Goal: Information Seeking & Learning: Learn about a topic

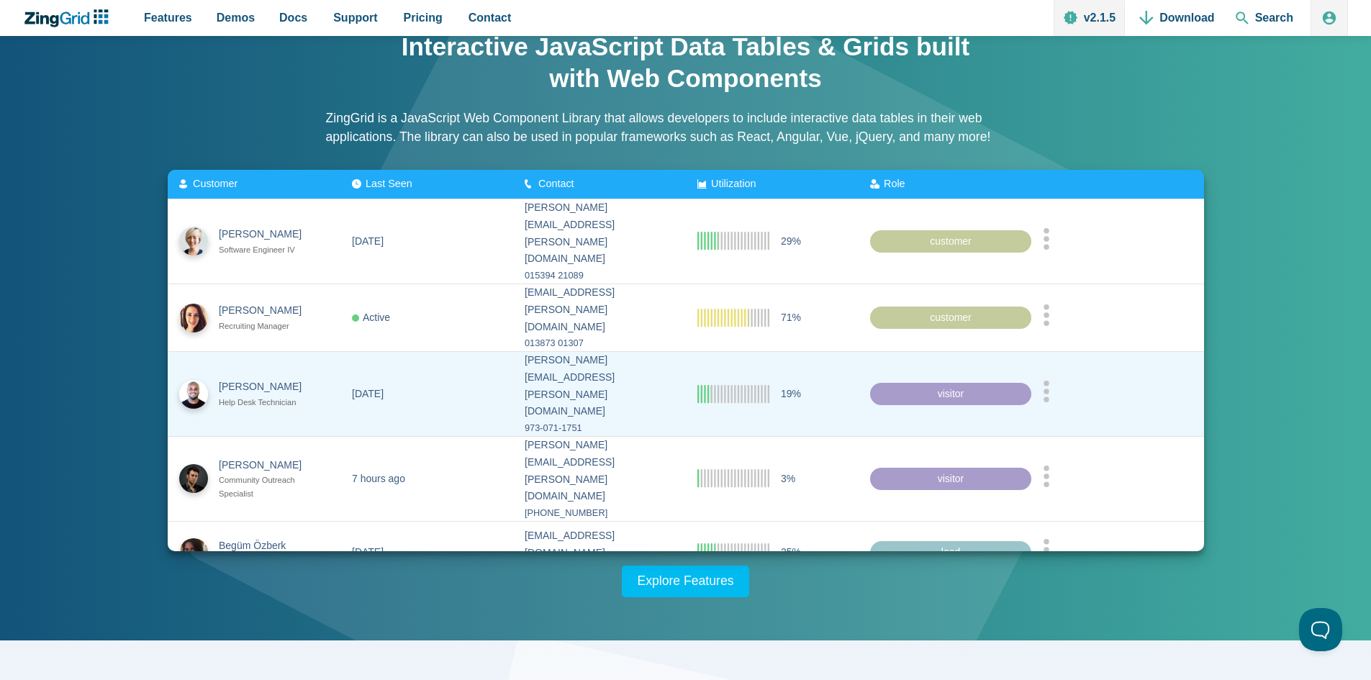
scroll to position [59, 0]
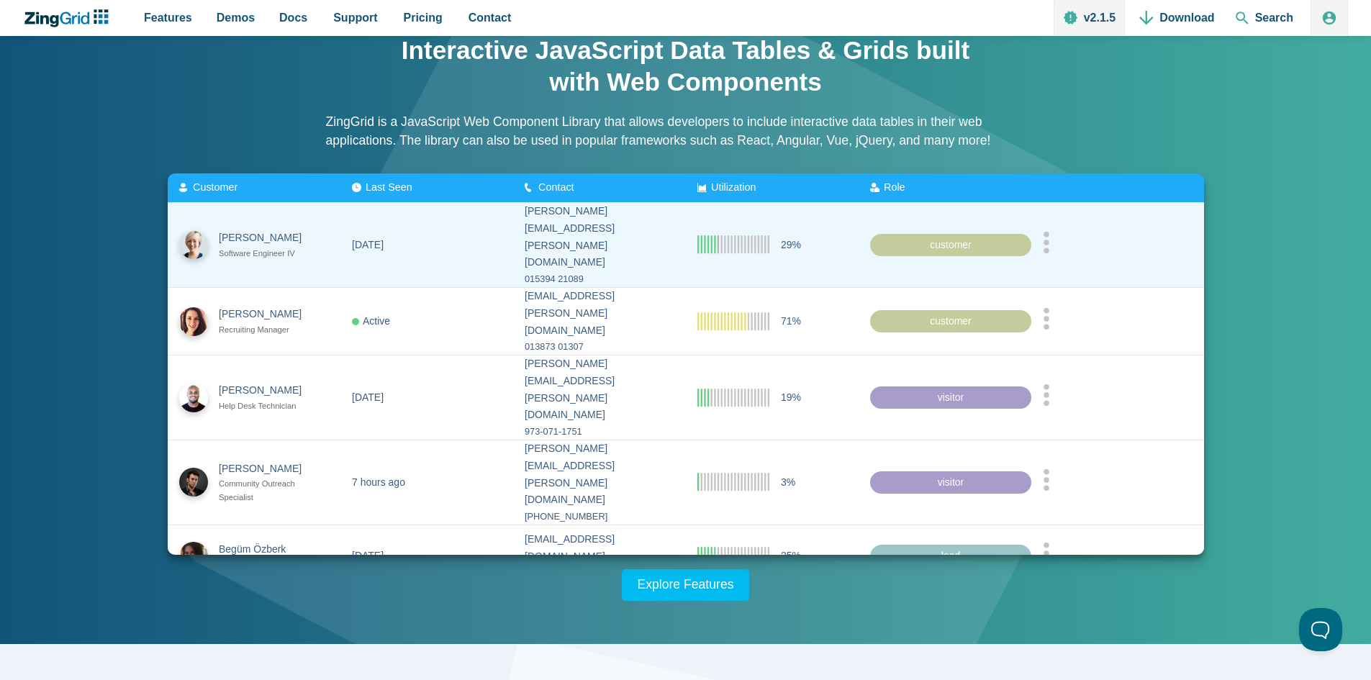
click at [1050, 237] on icon "App Content" at bounding box center [1046, 242] width 7 height 22
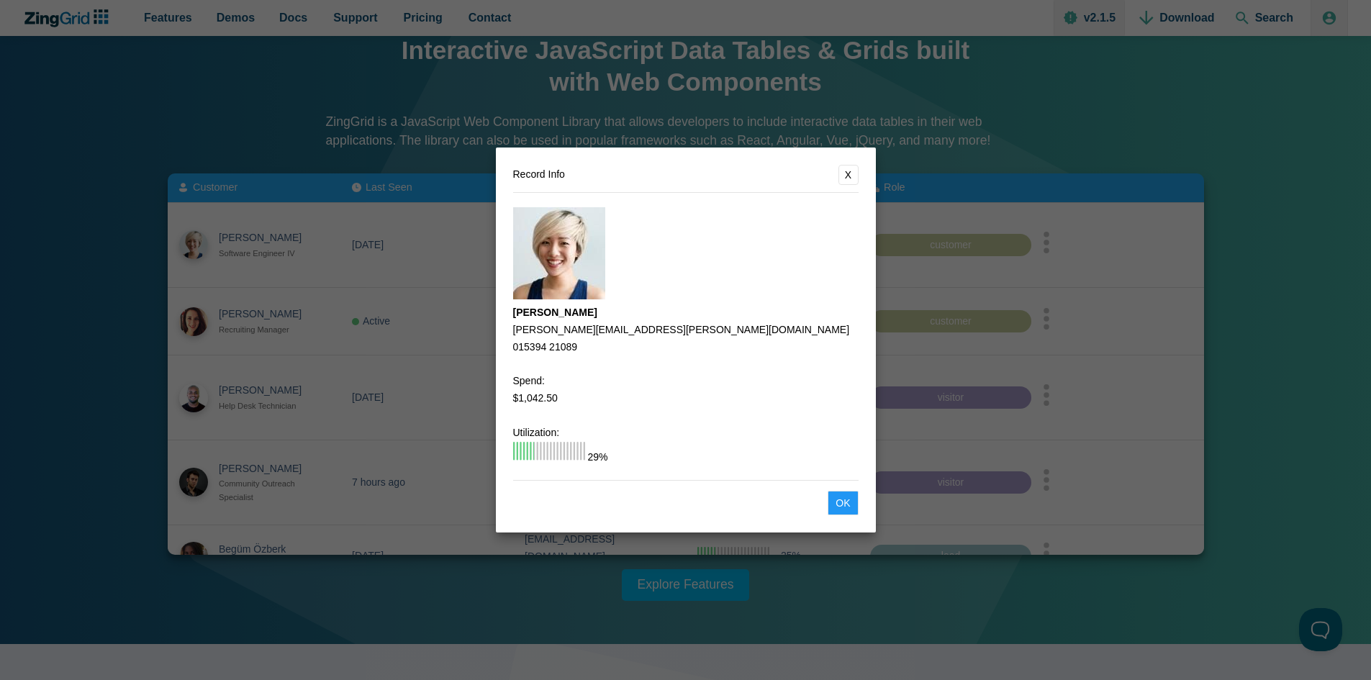
click at [850, 169] on button "X" at bounding box center [849, 175] width 20 height 20
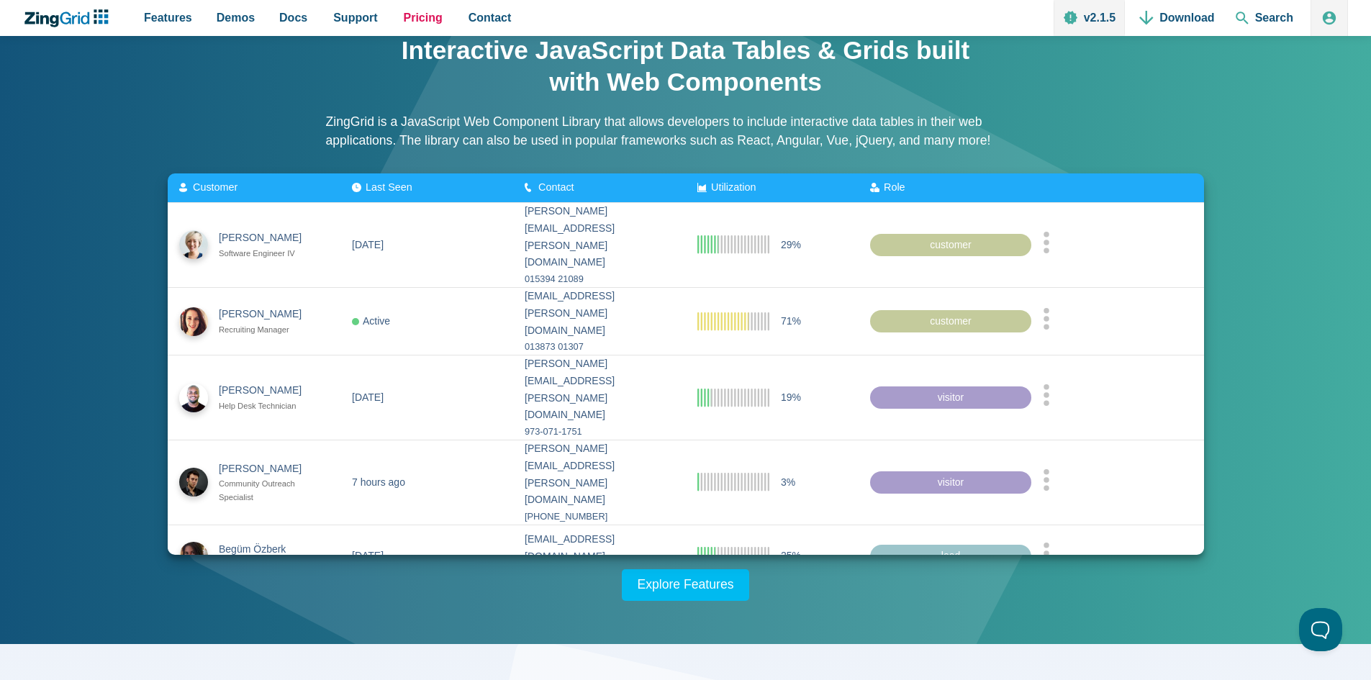
click at [413, 22] on span "Pricing" at bounding box center [423, 17] width 39 height 19
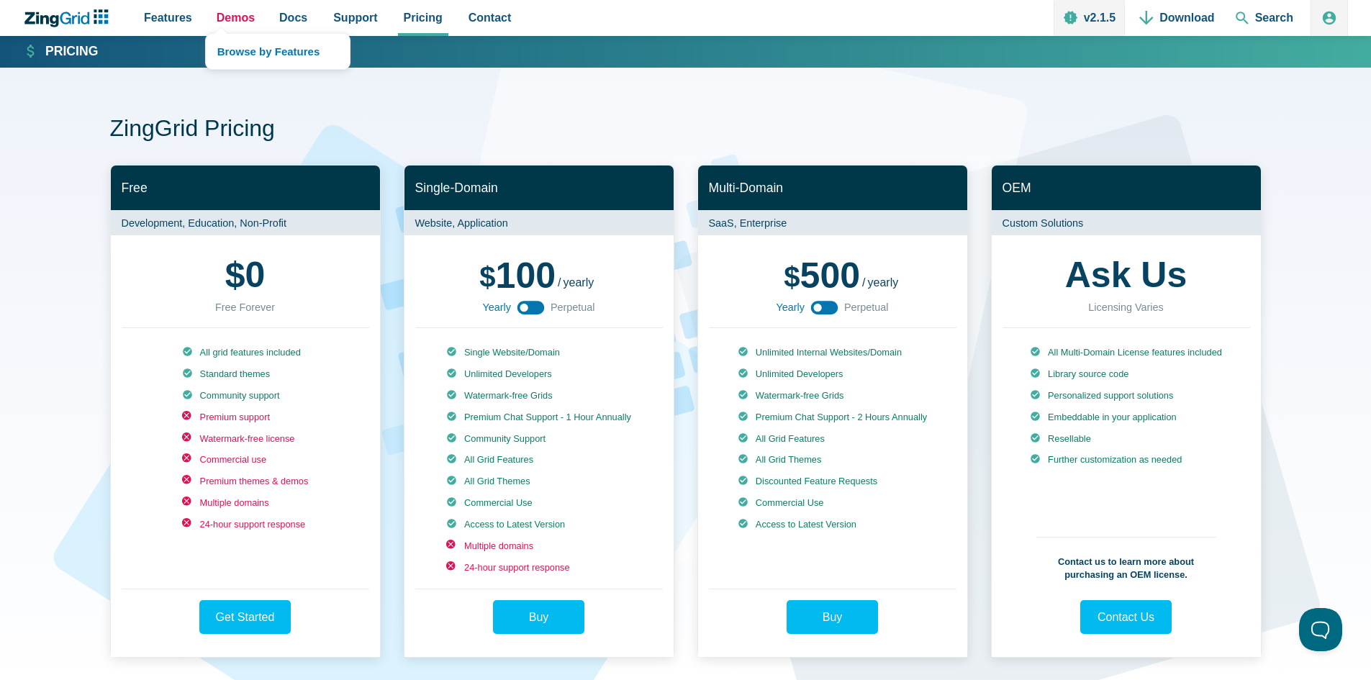
click at [232, 22] on span "Demos" at bounding box center [236, 17] width 38 height 19
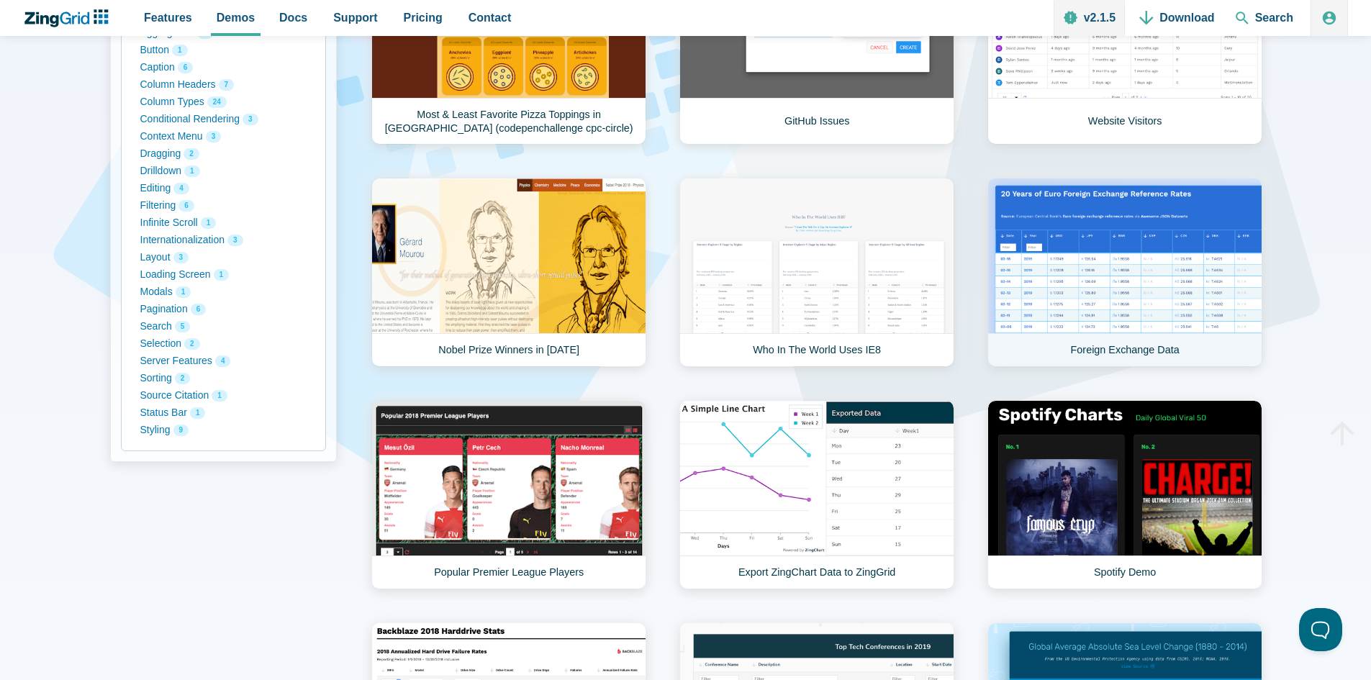
click at [1148, 248] on link "Foreign Exchange Data" at bounding box center [1125, 272] width 275 height 189
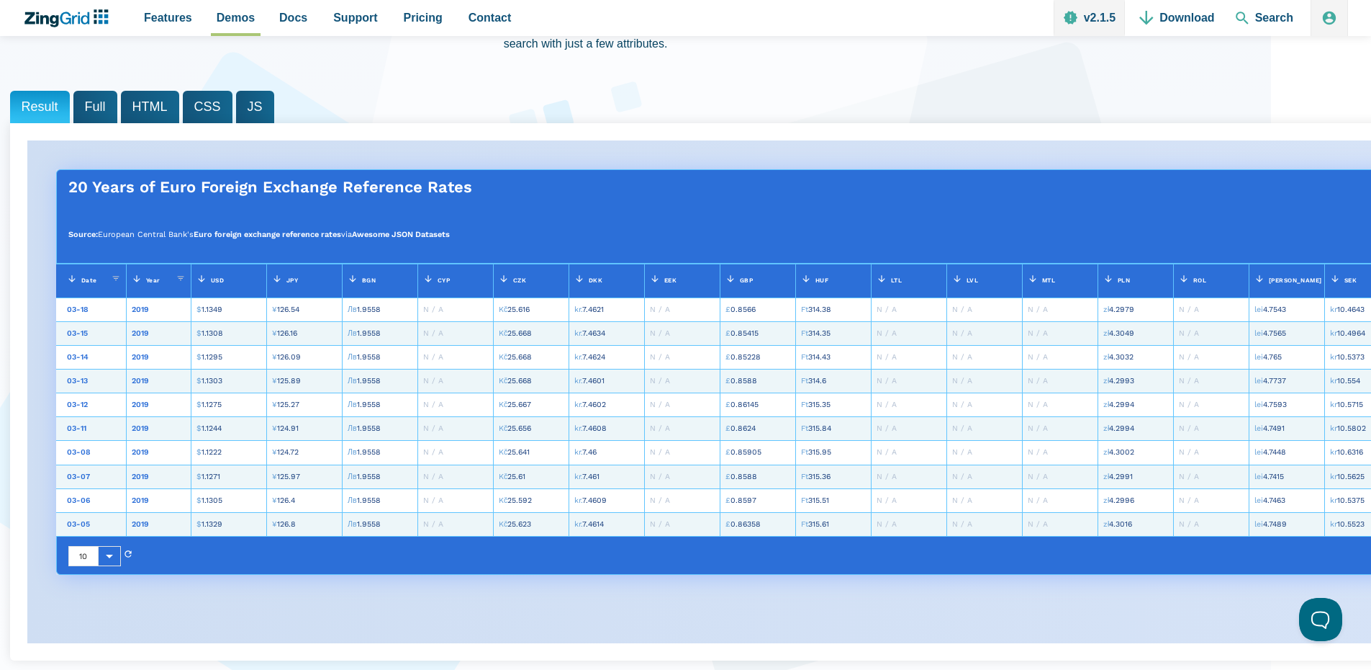
scroll to position [189, 0]
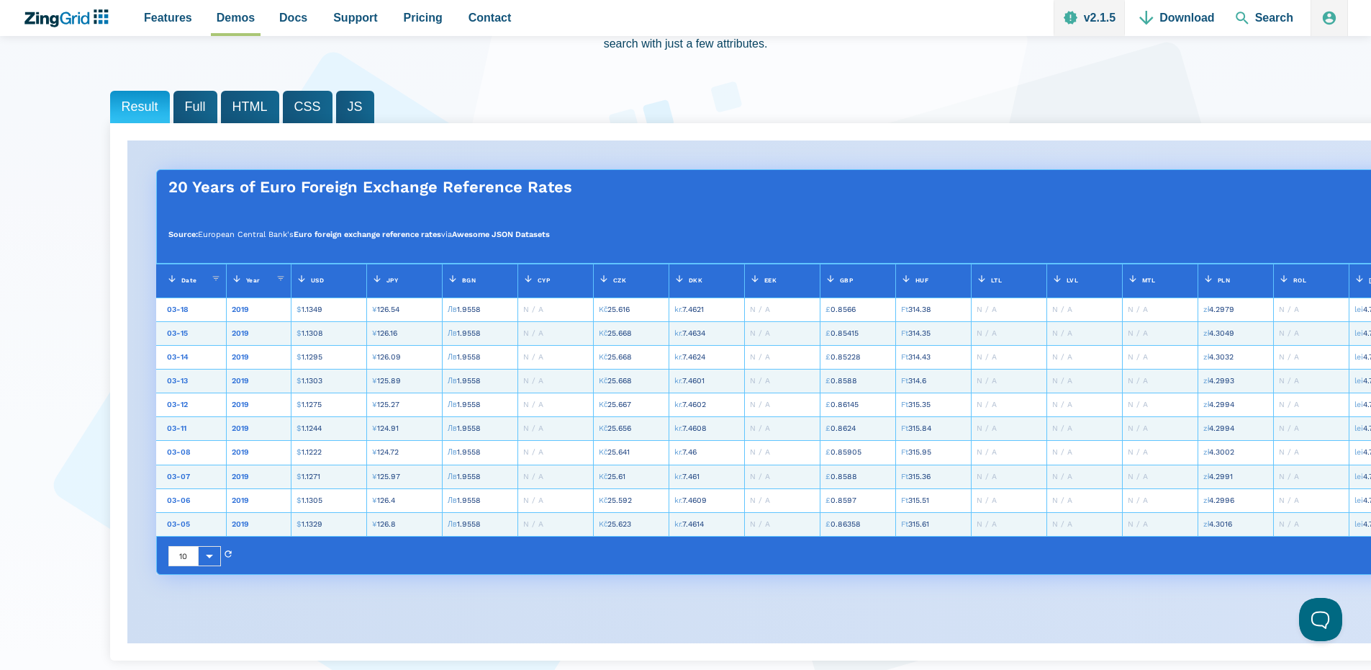
click at [196, 108] on span "Full" at bounding box center [196, 107] width 44 height 32
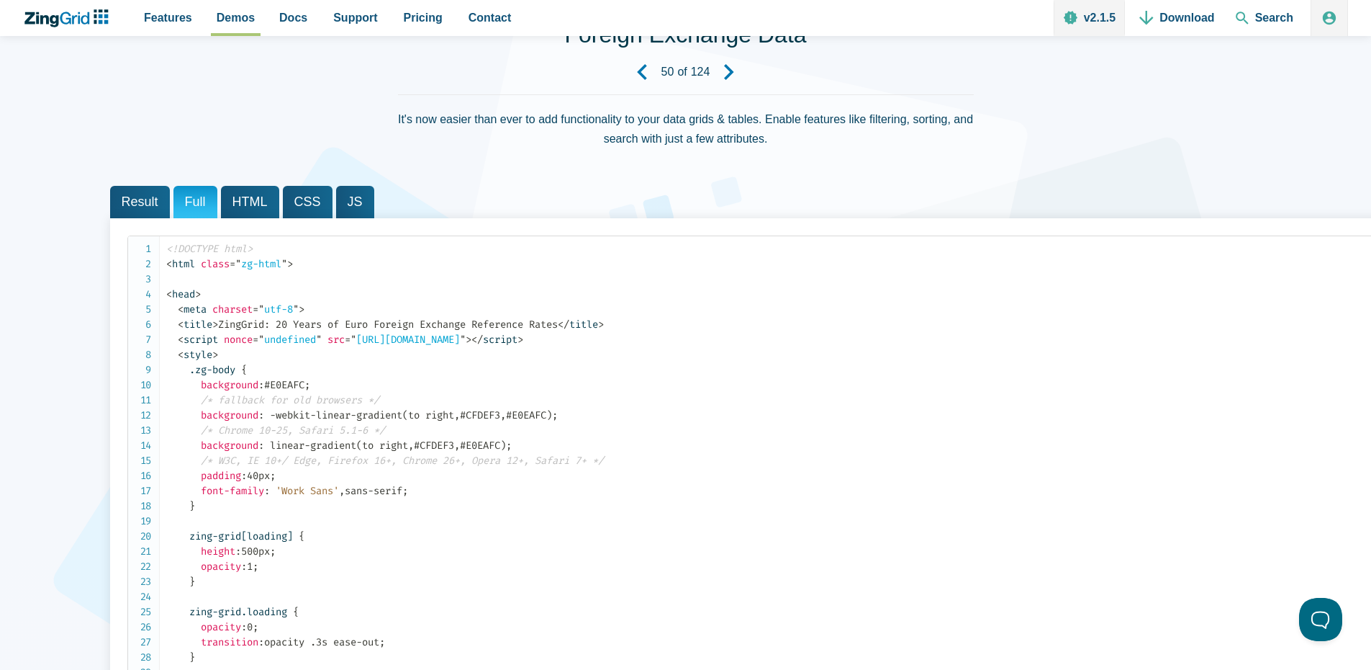
scroll to position [0, 0]
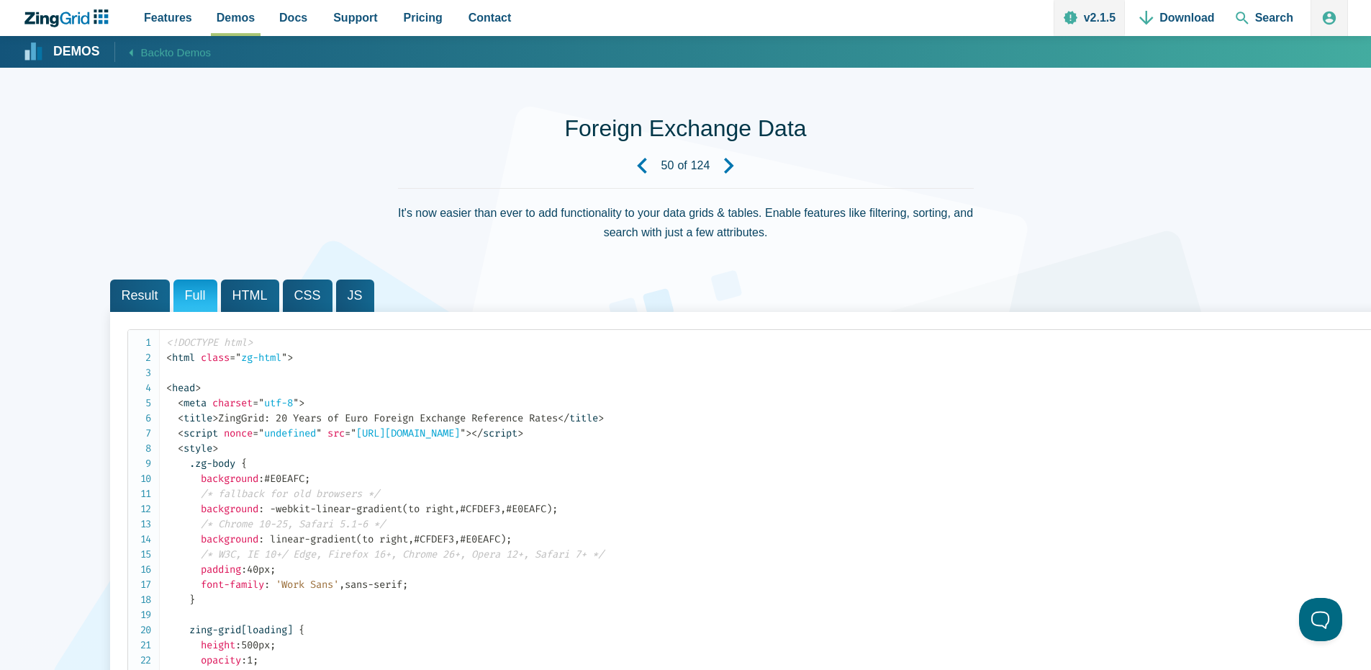
click at [245, 289] on span "HTML" at bounding box center [250, 295] width 58 height 32
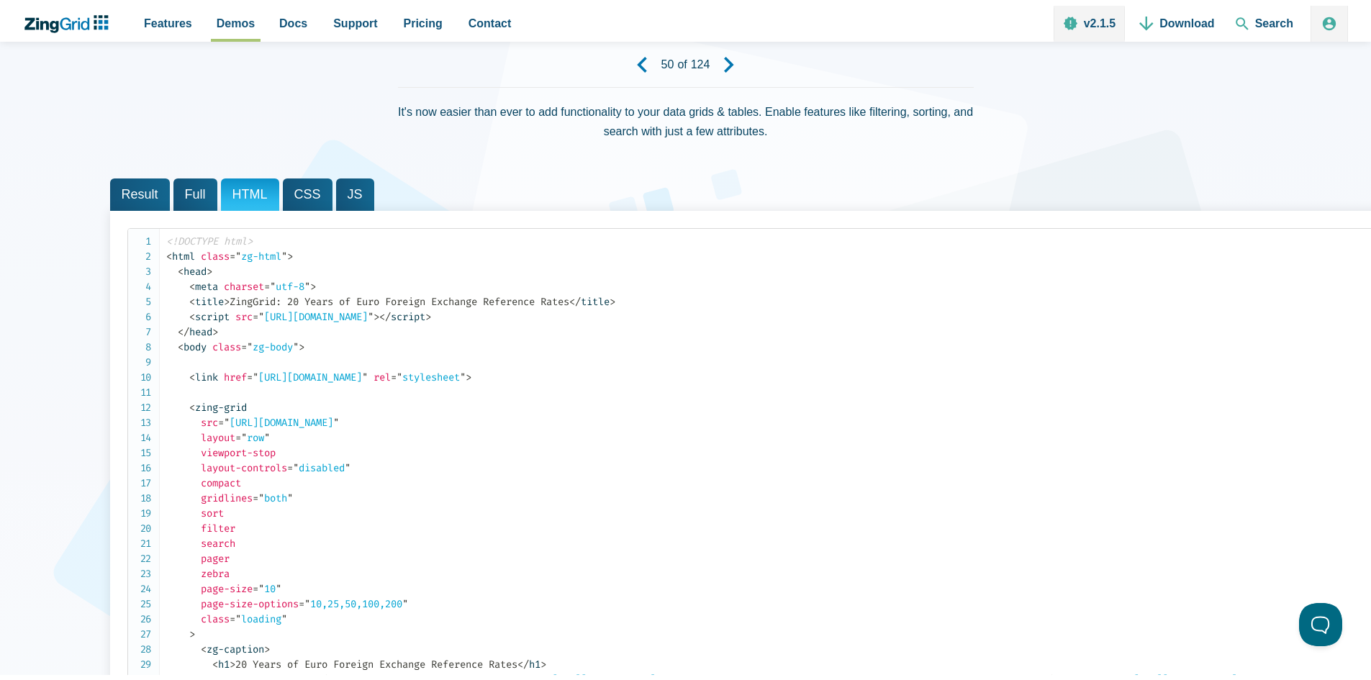
scroll to position [102, 0]
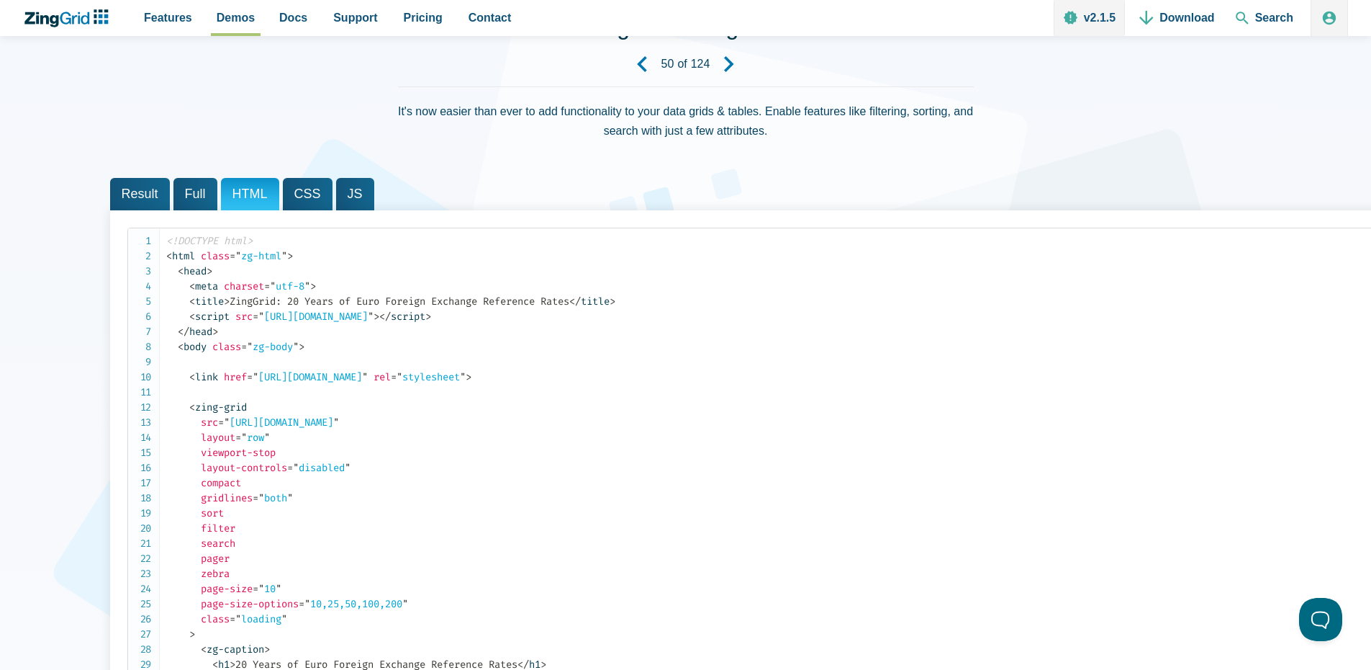
click at [303, 191] on span "CSS" at bounding box center [308, 194] width 50 height 32
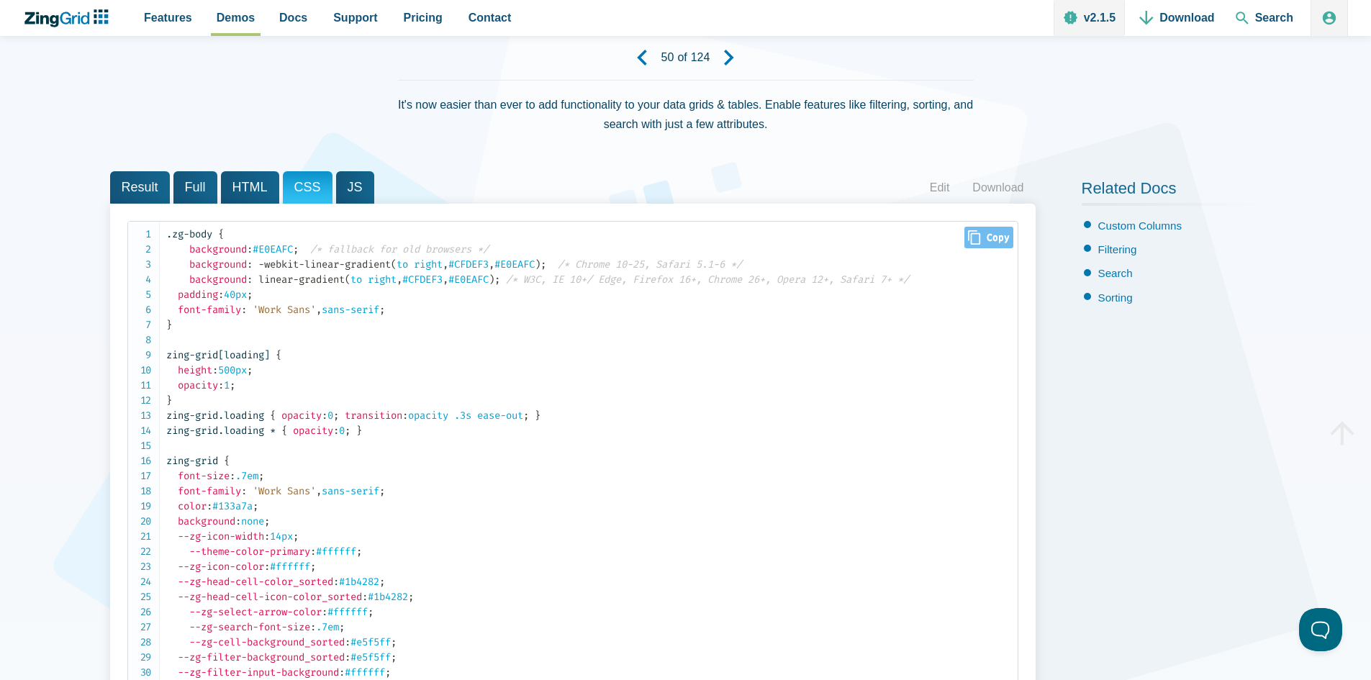
scroll to position [94, 0]
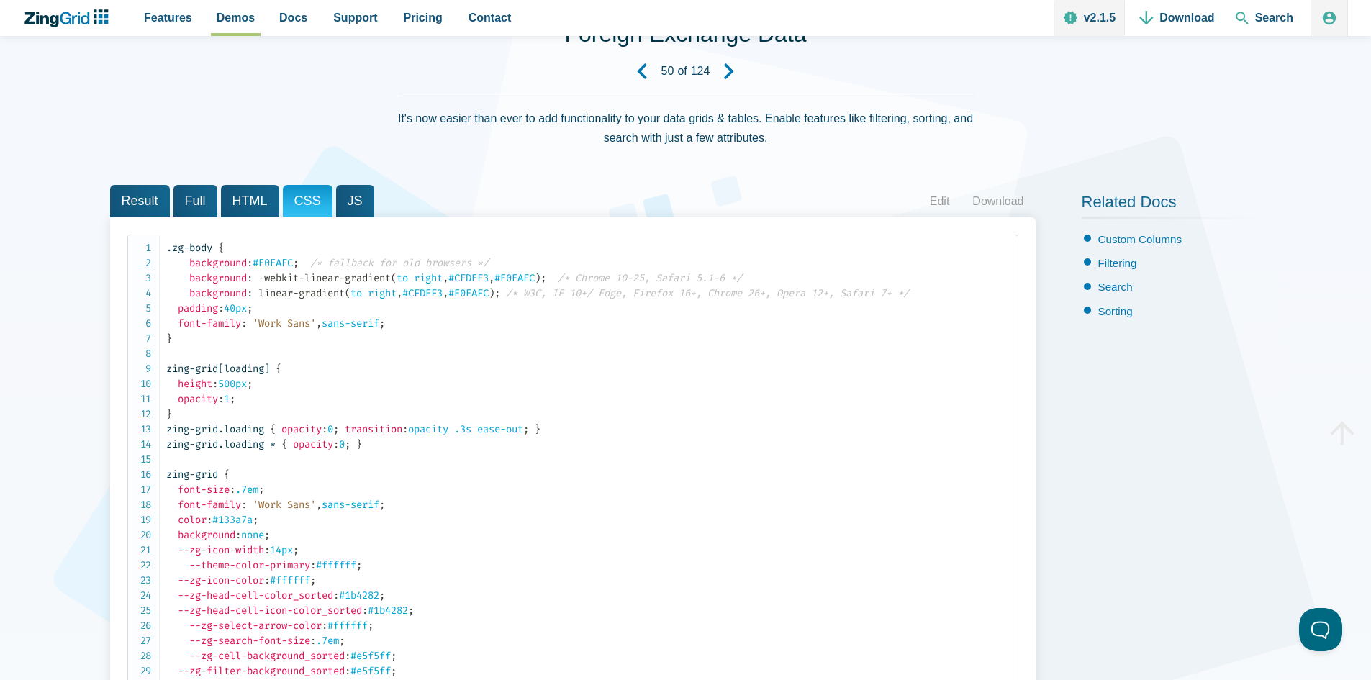
click at [348, 199] on span "JS" at bounding box center [355, 201] width 38 height 32
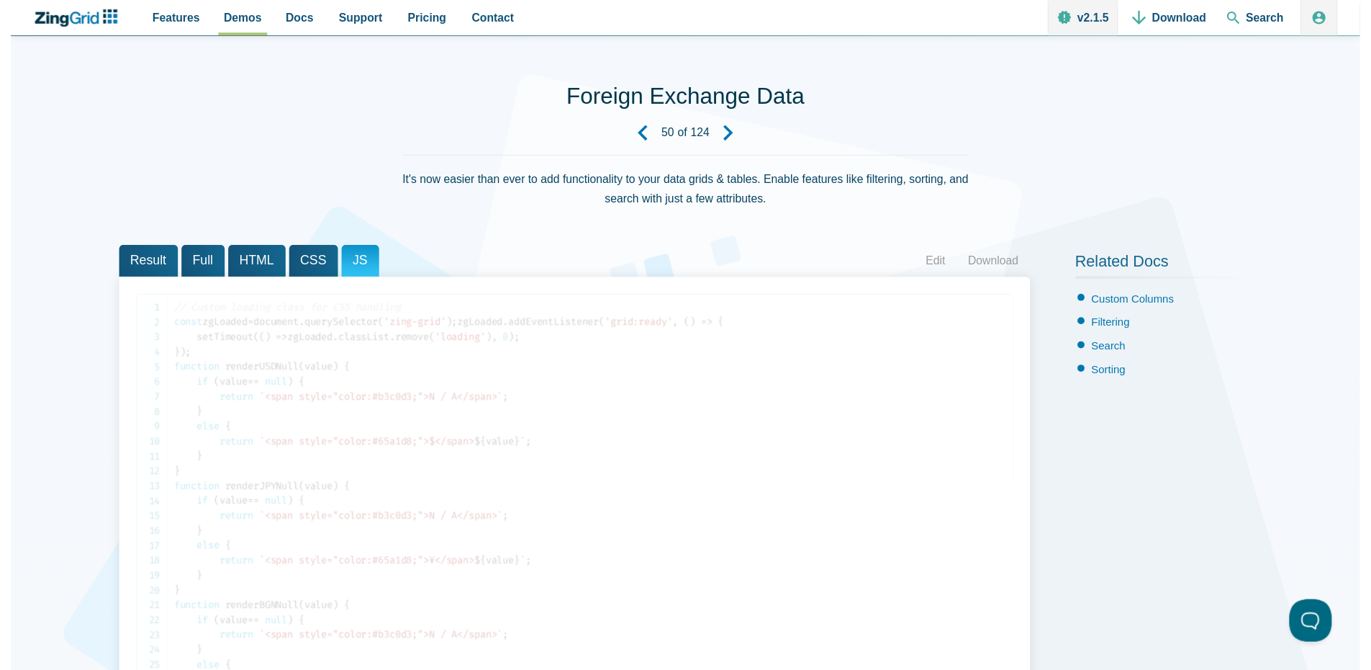
scroll to position [0, 0]
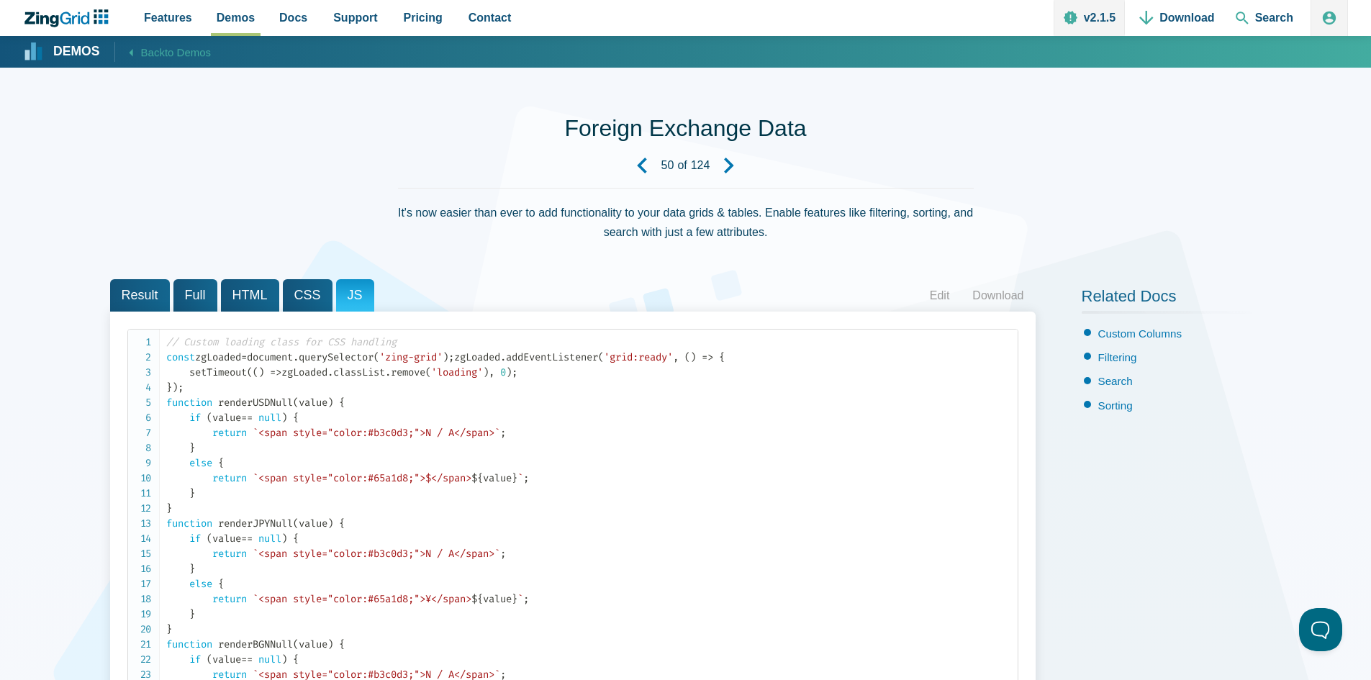
click at [196, 295] on span "Full" at bounding box center [196, 295] width 44 height 32
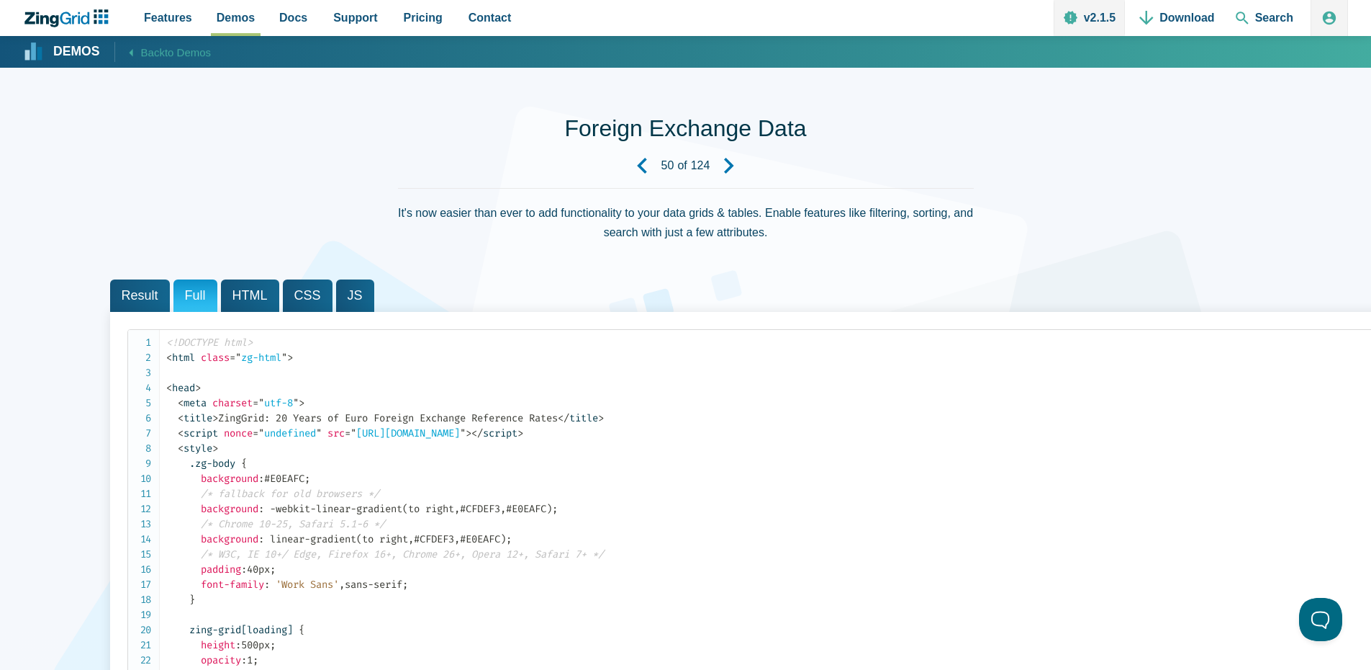
click at [148, 295] on span "Result" at bounding box center [140, 295] width 60 height 32
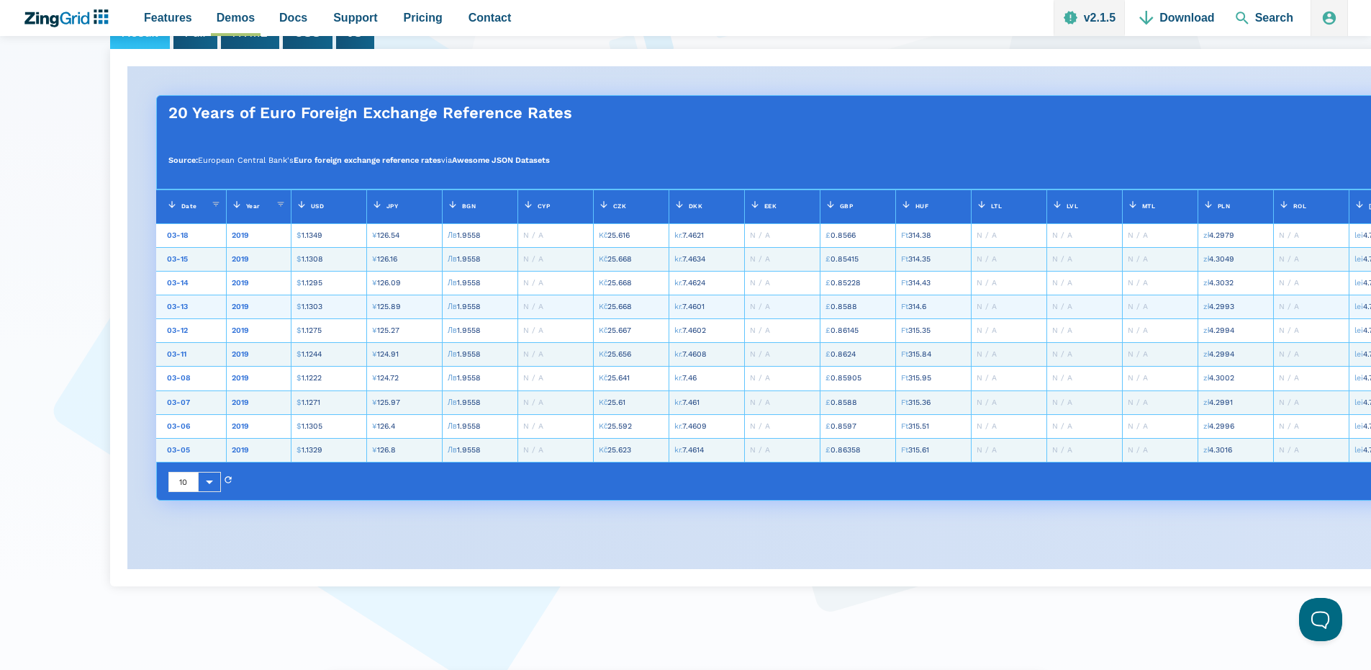
scroll to position [247, 0]
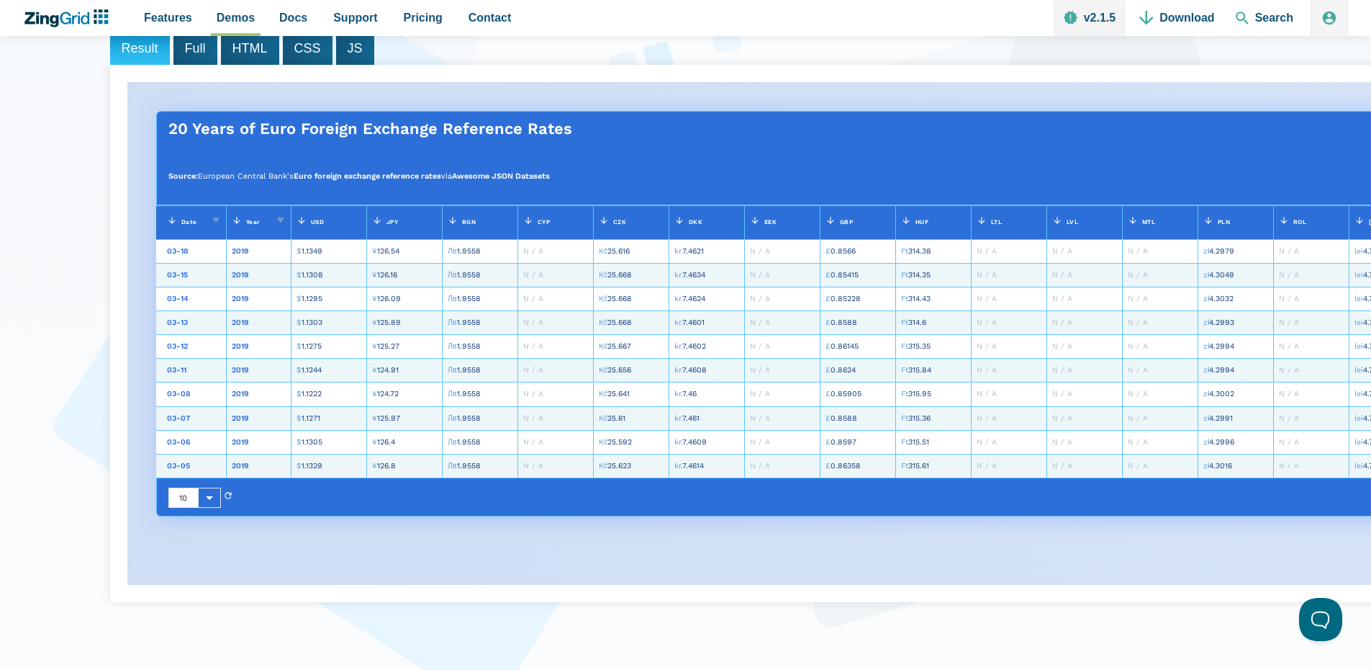
click at [240, 220] on zg-icon "App Content" at bounding box center [237, 222] width 10 height 14
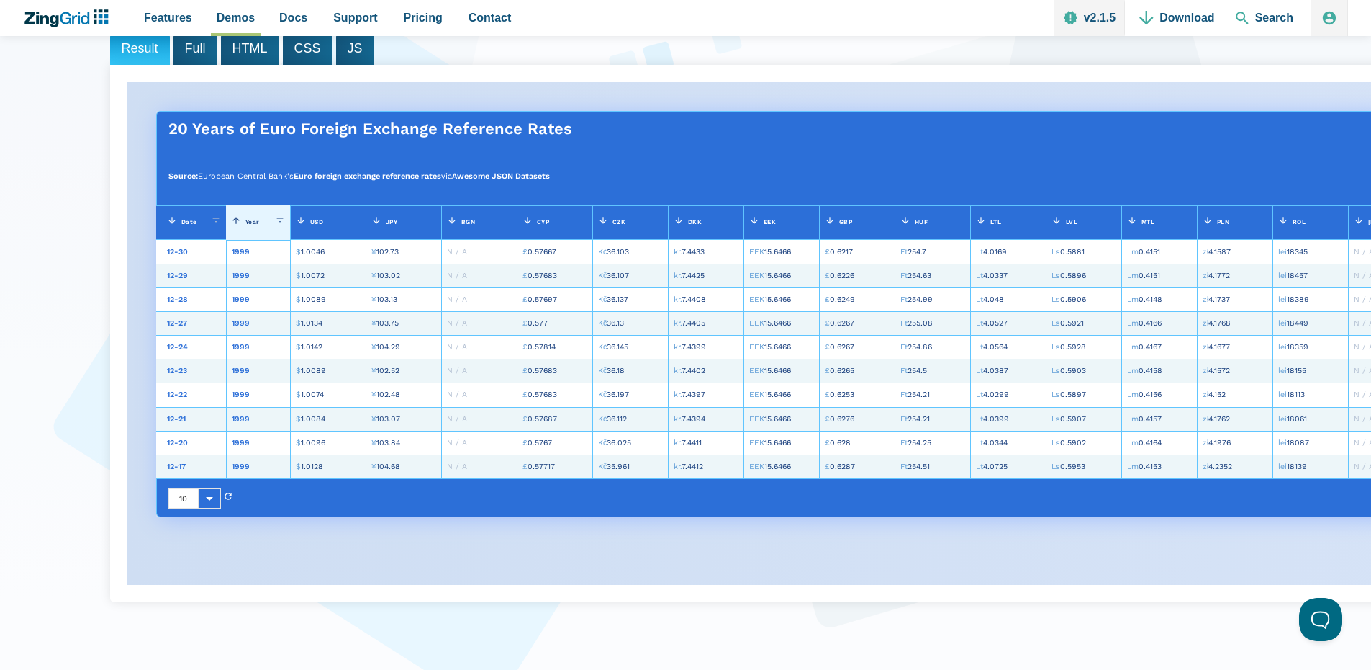
click at [240, 217] on zg-icon "App Content" at bounding box center [236, 222] width 10 height 14
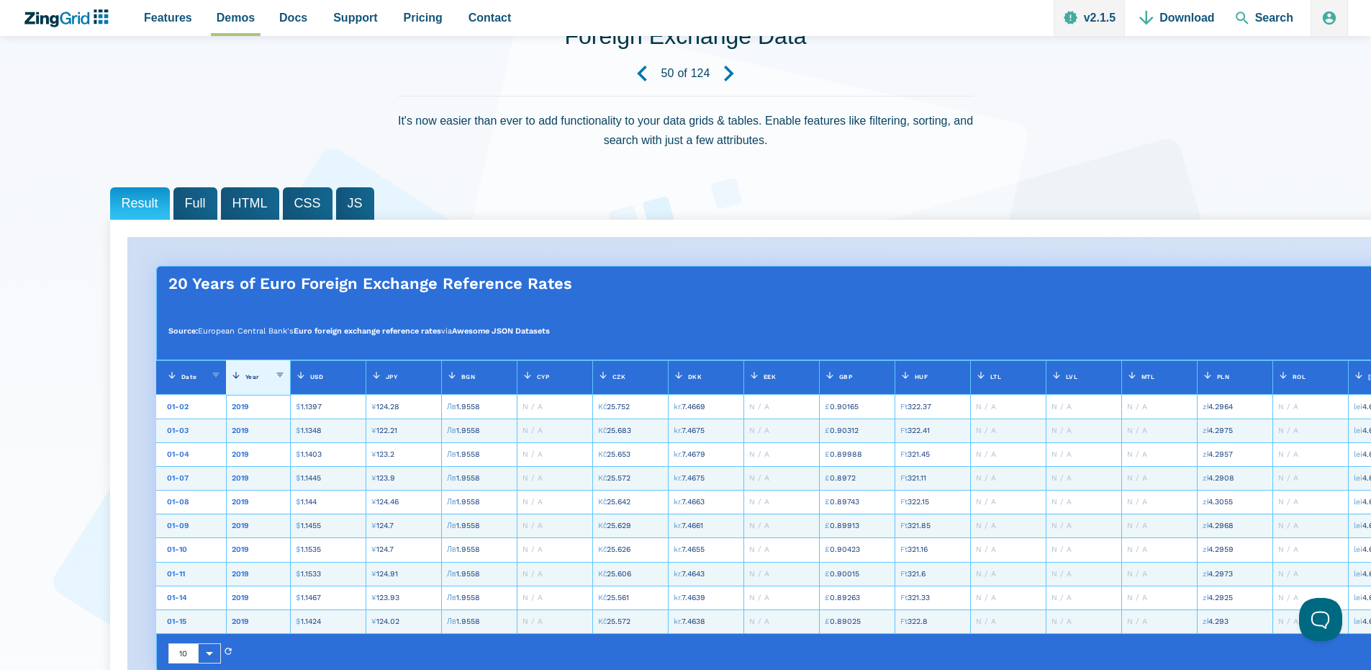
scroll to position [0, 0]
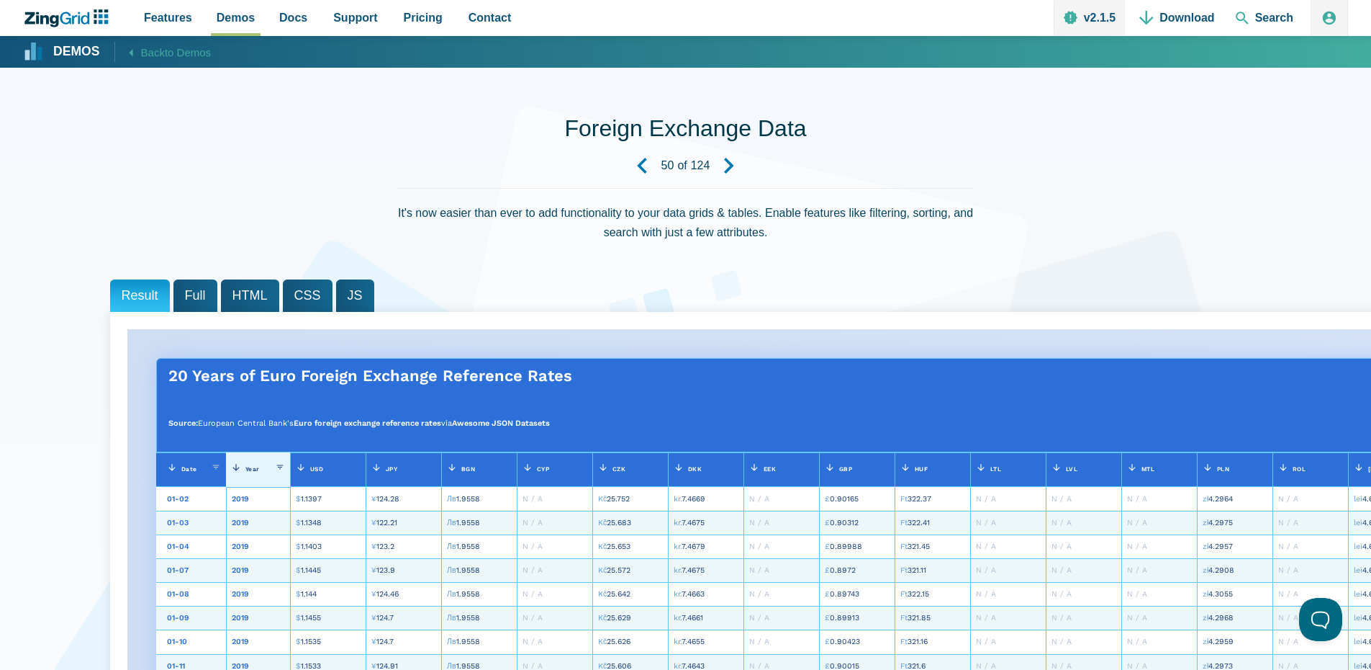
click at [50, 19] on icon "ZingChart Logo. Click to return to the homepage" at bounding box center [41, 19] width 34 height 15
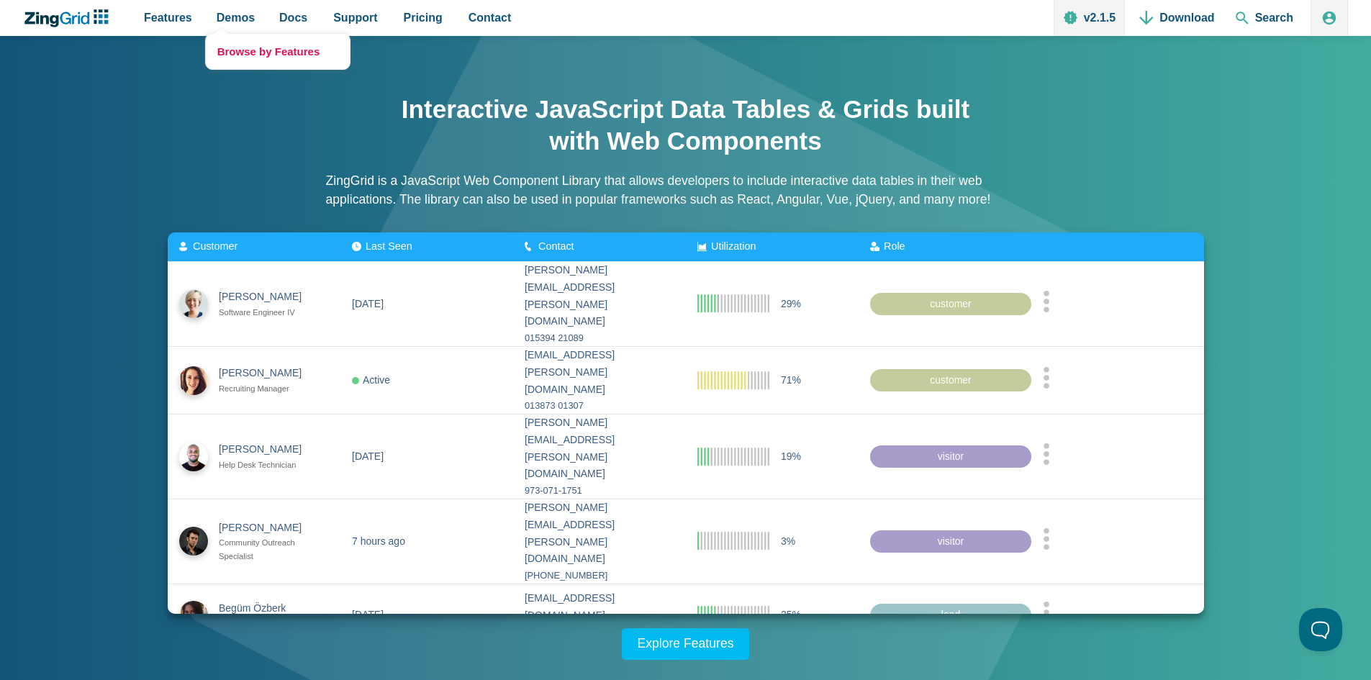
click at [239, 56] on link "Browse by Features" at bounding box center [278, 51] width 144 height 35
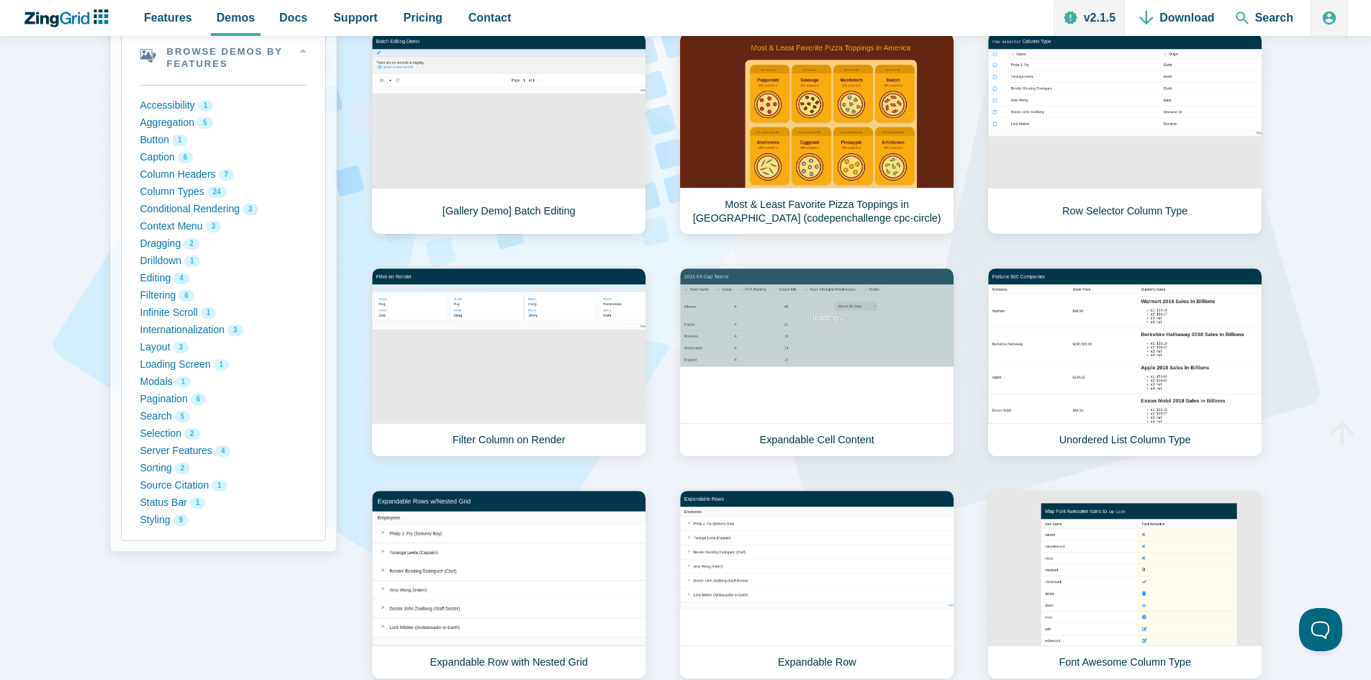
scroll to position [214, 0]
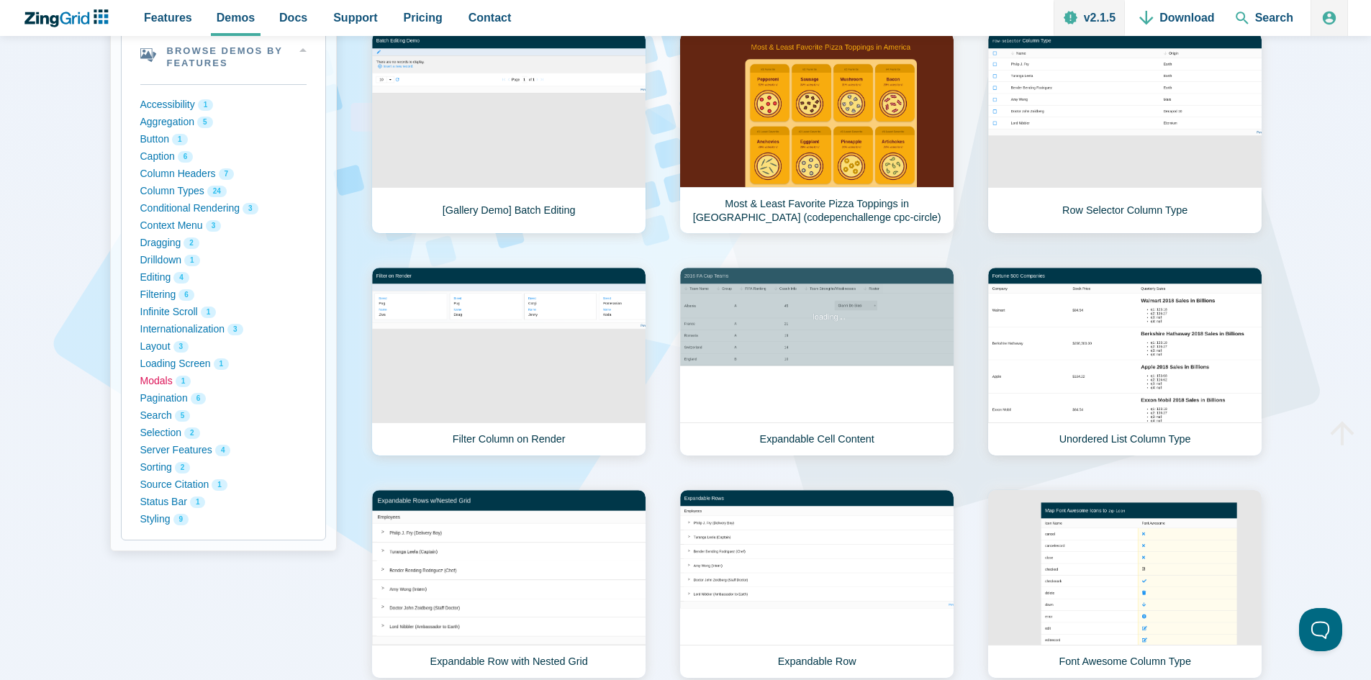
click at [158, 382] on button "Modals 1" at bounding box center [223, 381] width 166 height 17
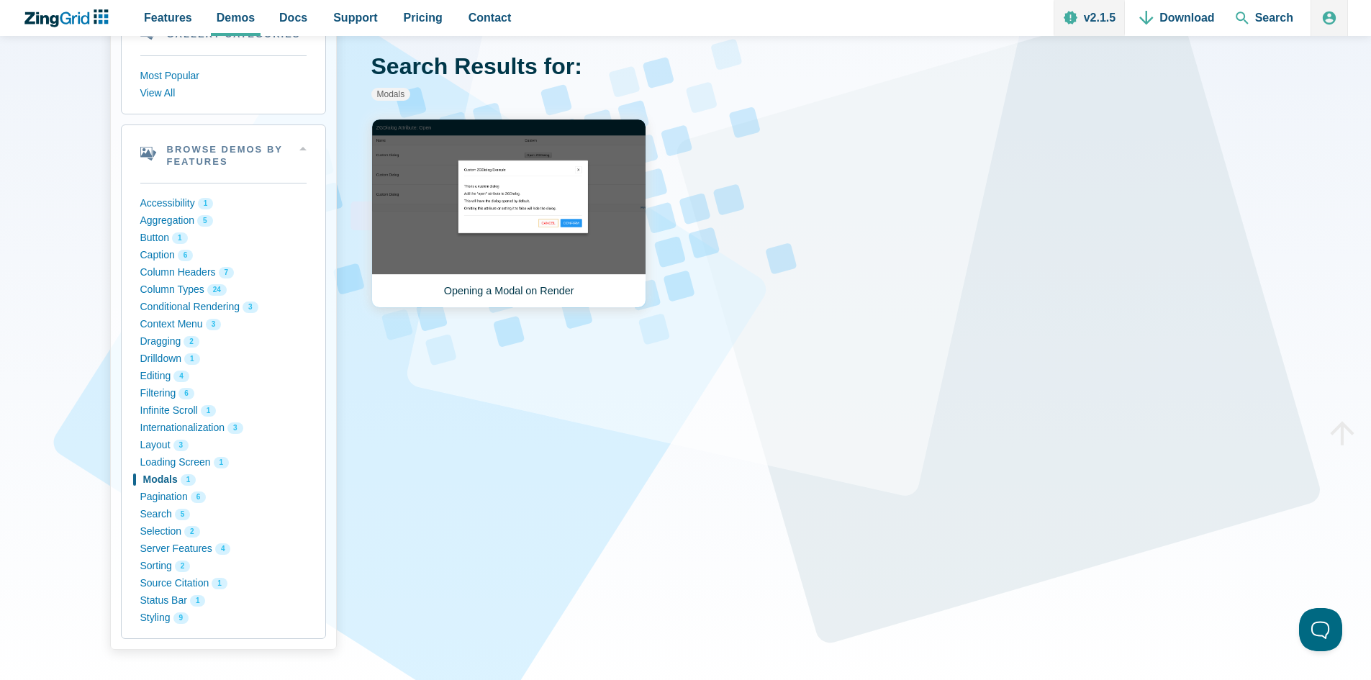
scroll to position [109, 0]
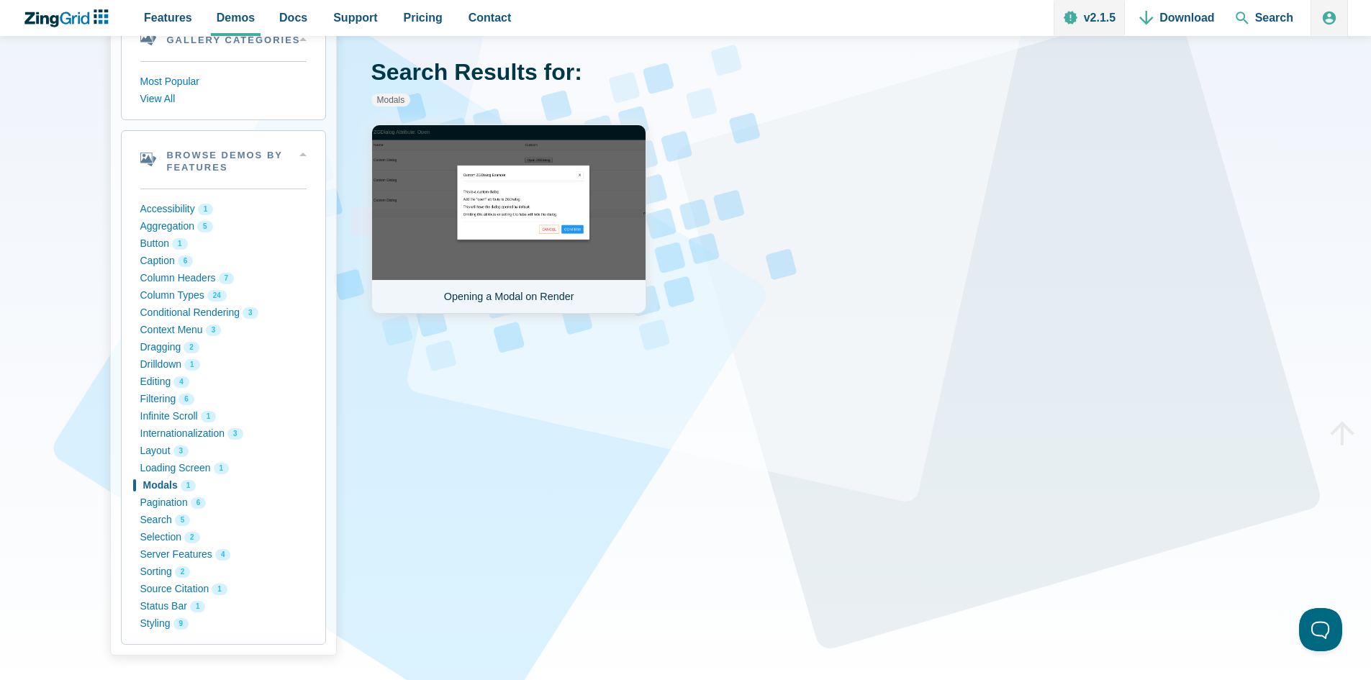
click at [542, 199] on link "Opening a Modal on Render" at bounding box center [508, 219] width 275 height 189
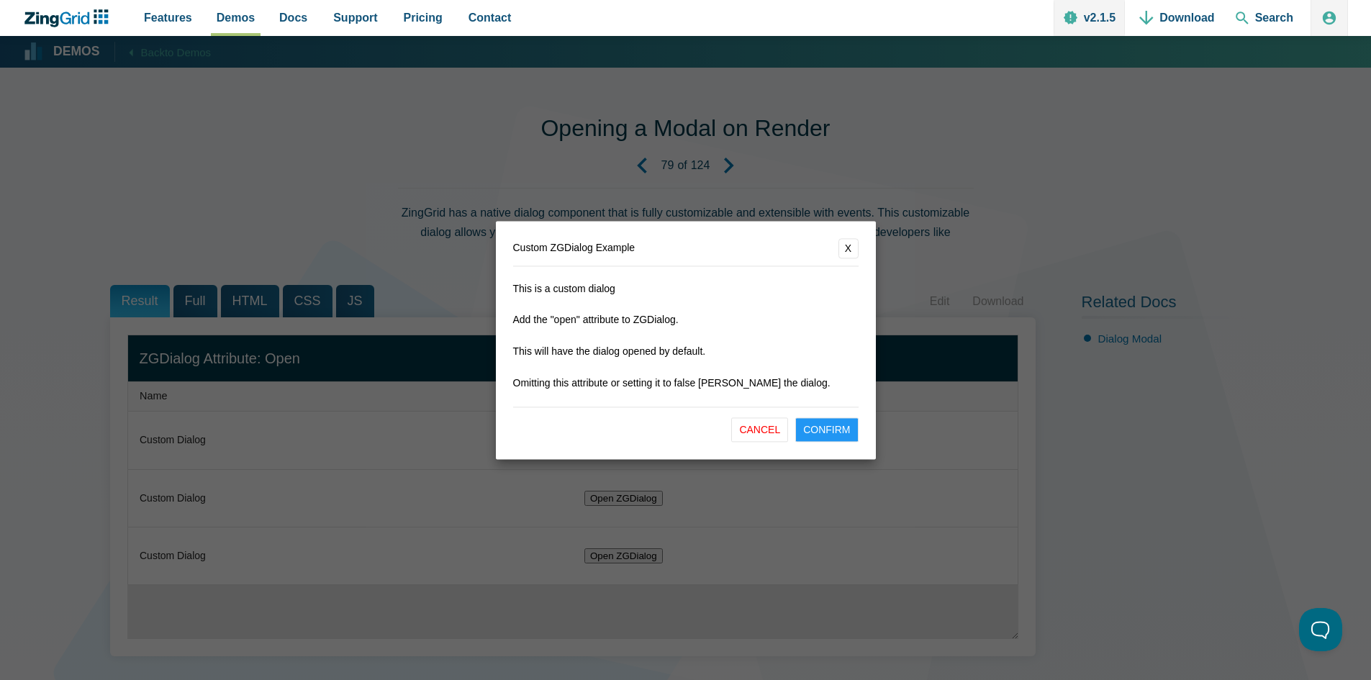
click at [833, 432] on button "Confirm" at bounding box center [827, 430] width 63 height 24
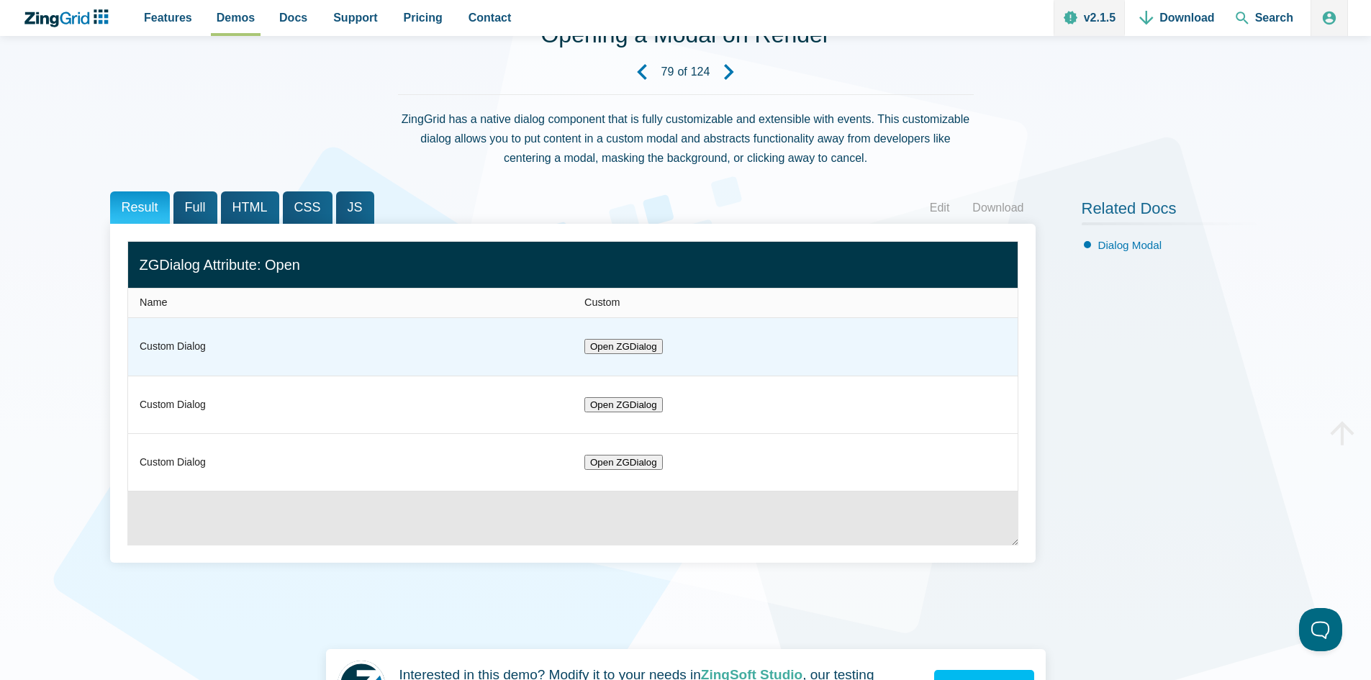
scroll to position [99, 0]
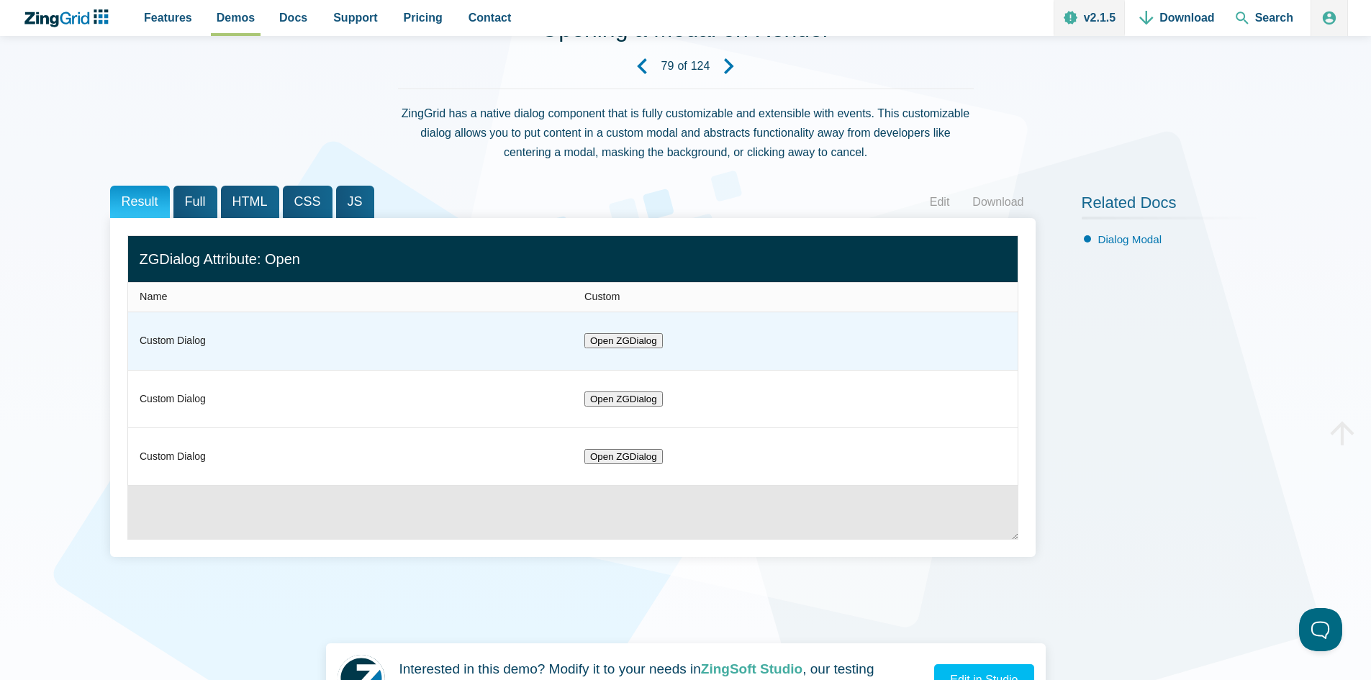
click at [644, 341] on button "Open ZGDialog" at bounding box center [624, 340] width 78 height 15
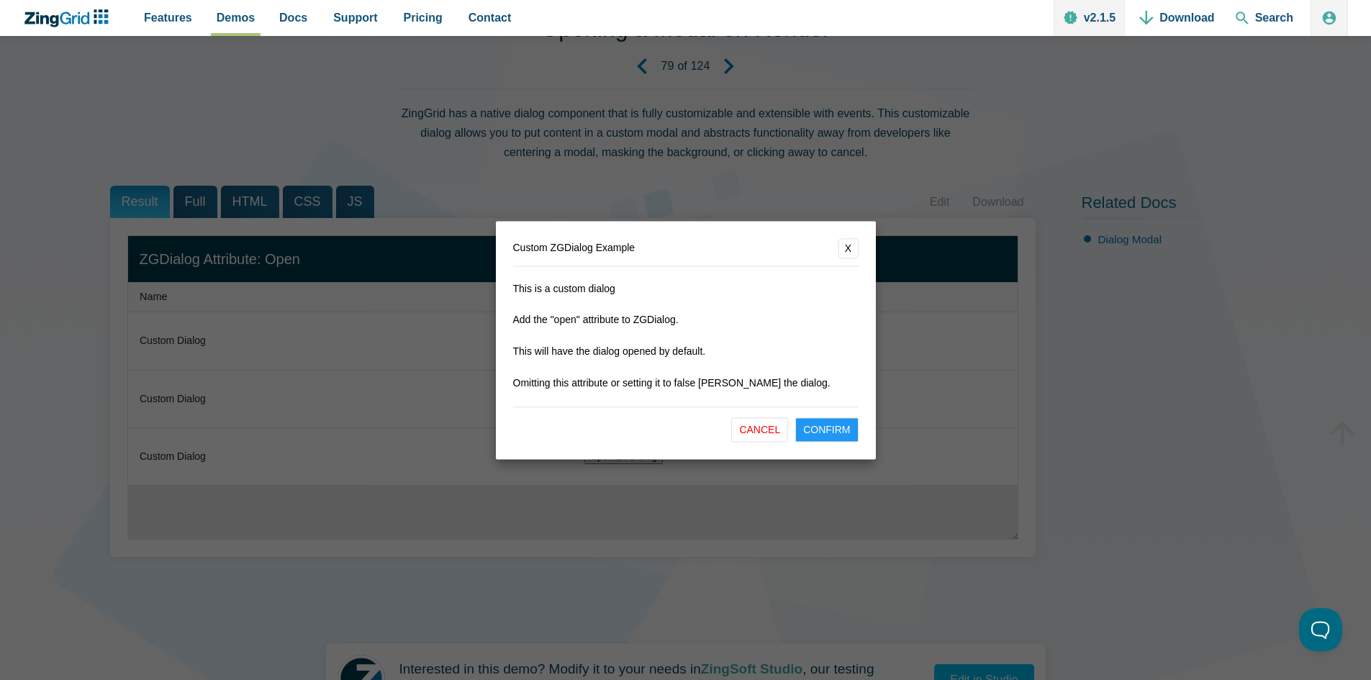
click at [824, 427] on button "Confirm" at bounding box center [827, 430] width 63 height 24
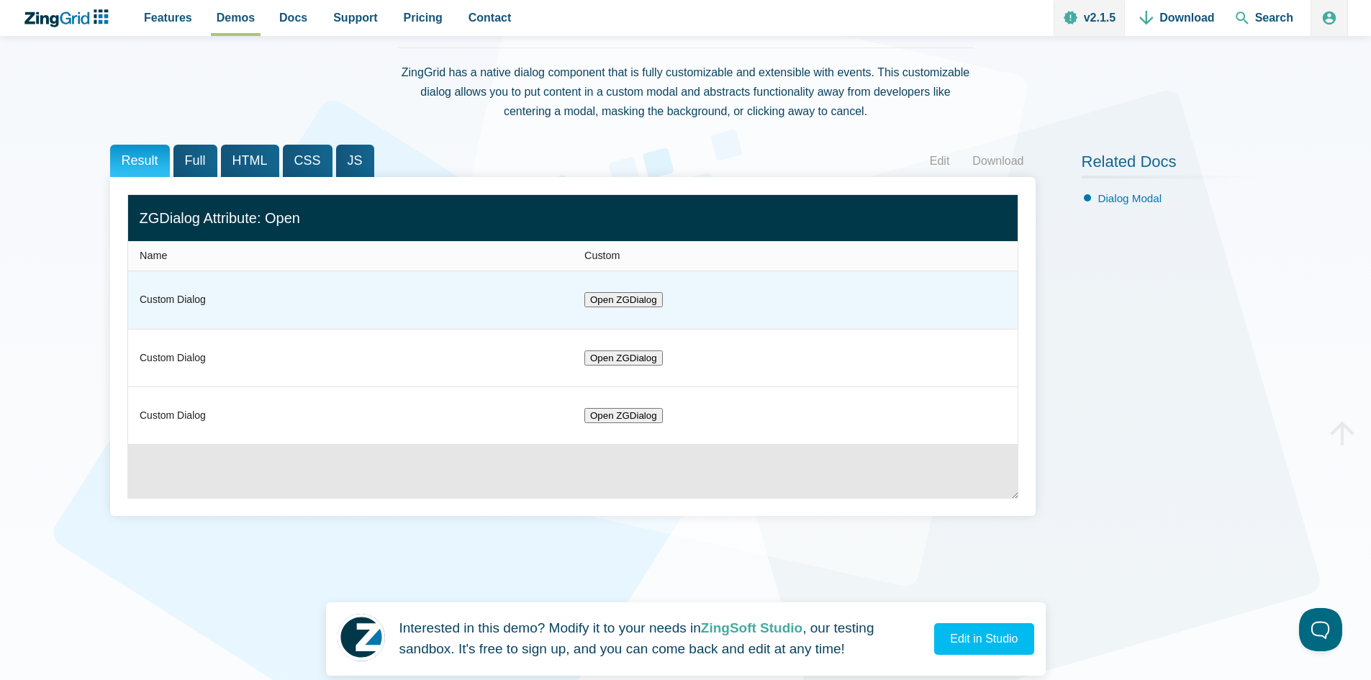
scroll to position [140, 0]
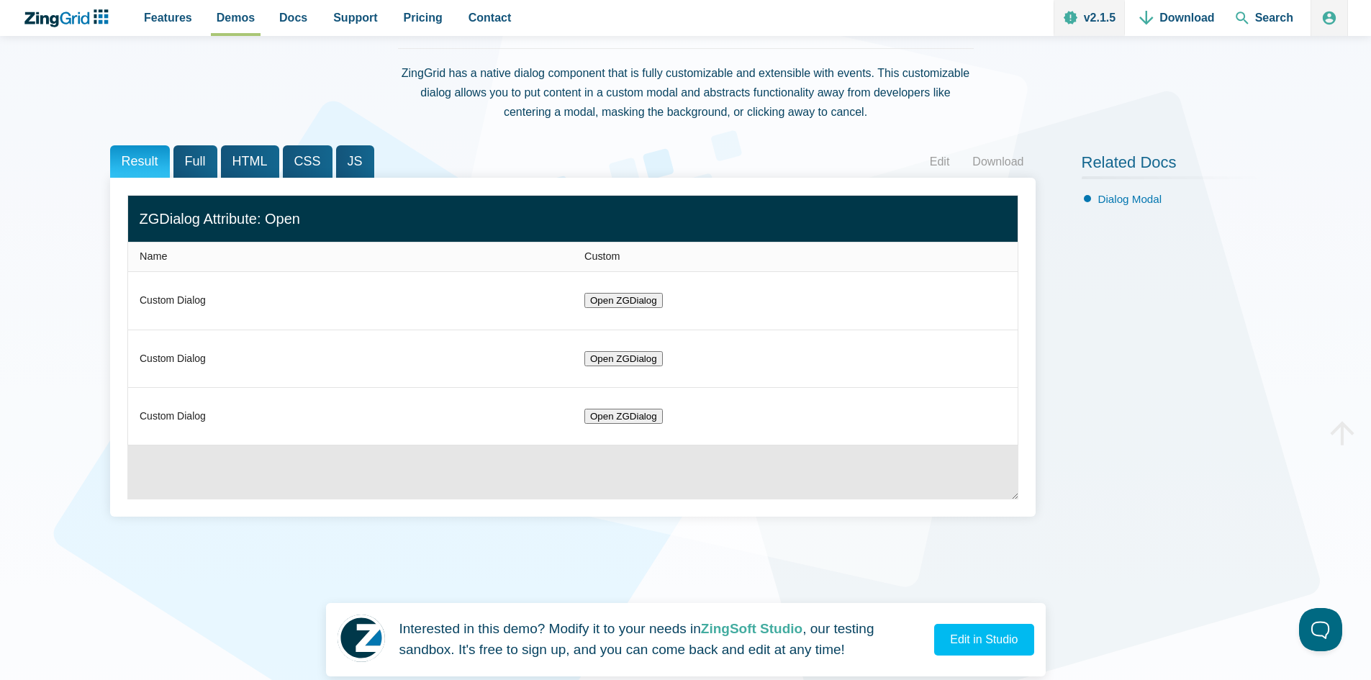
click at [197, 164] on span "Full" at bounding box center [196, 161] width 44 height 32
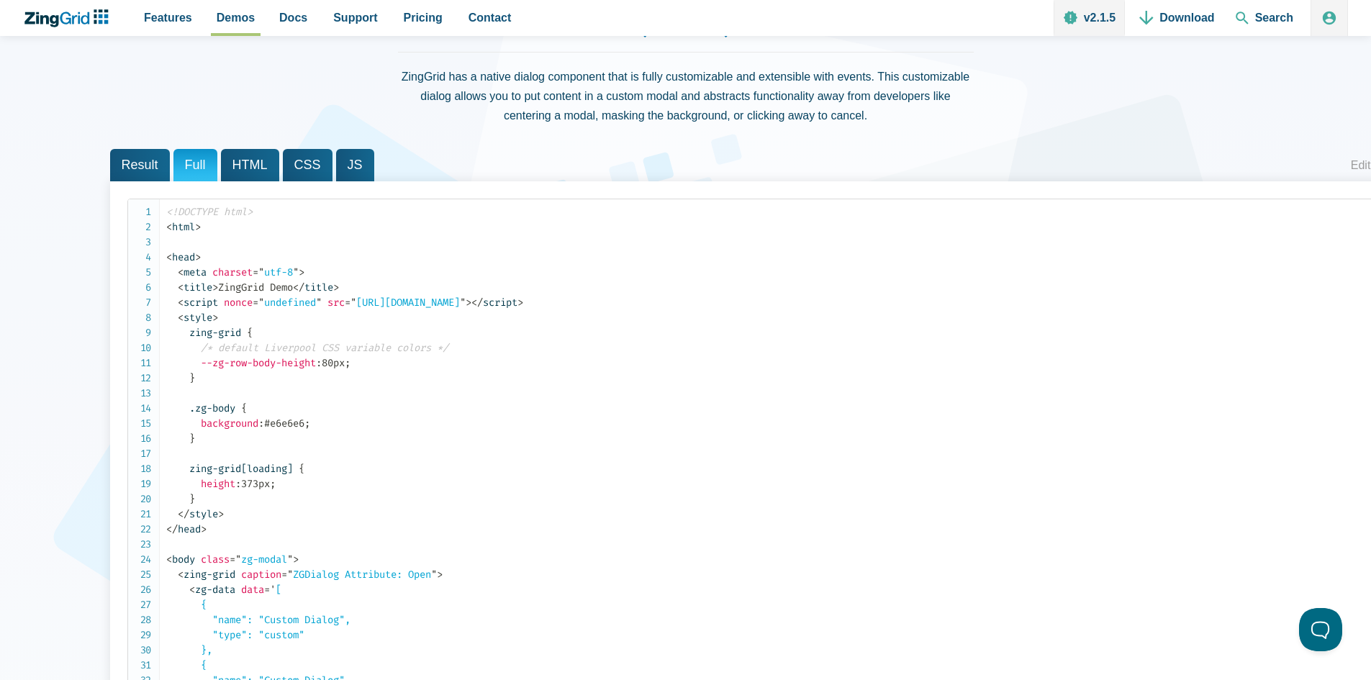
scroll to position [122, 0]
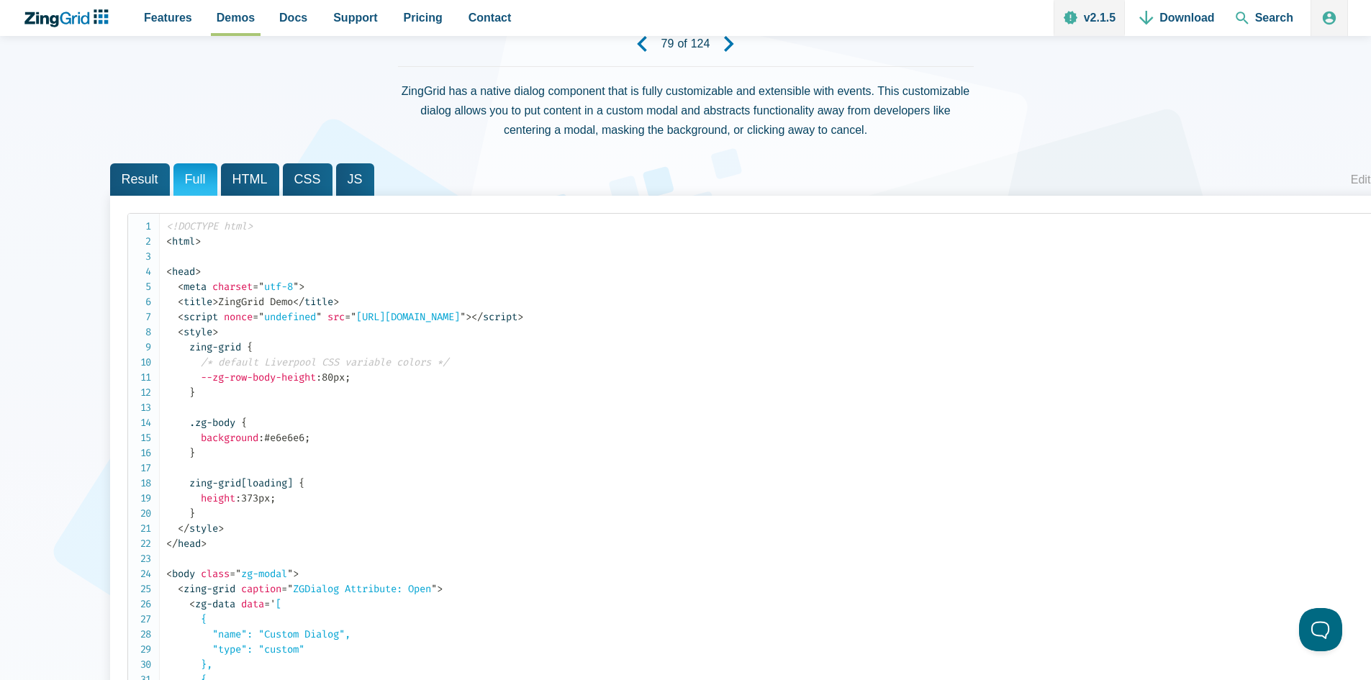
click at [243, 179] on span "HTML" at bounding box center [250, 179] width 58 height 32
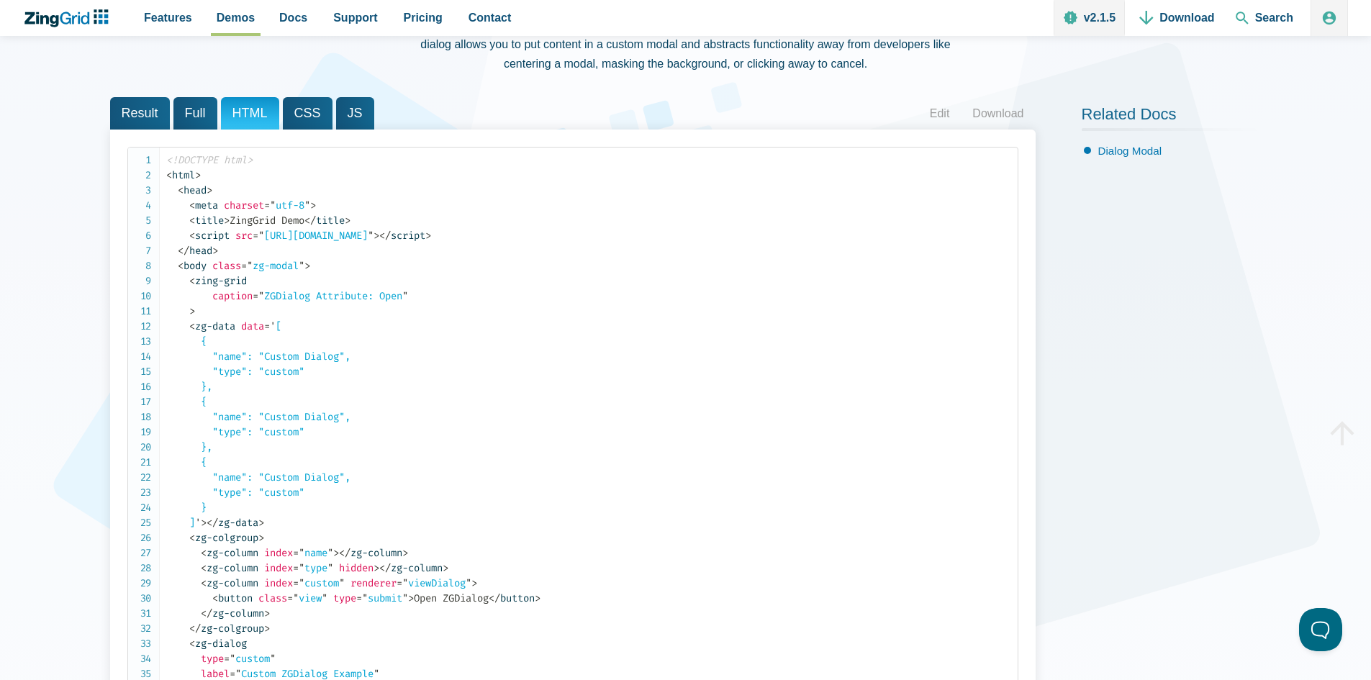
scroll to position [0, 0]
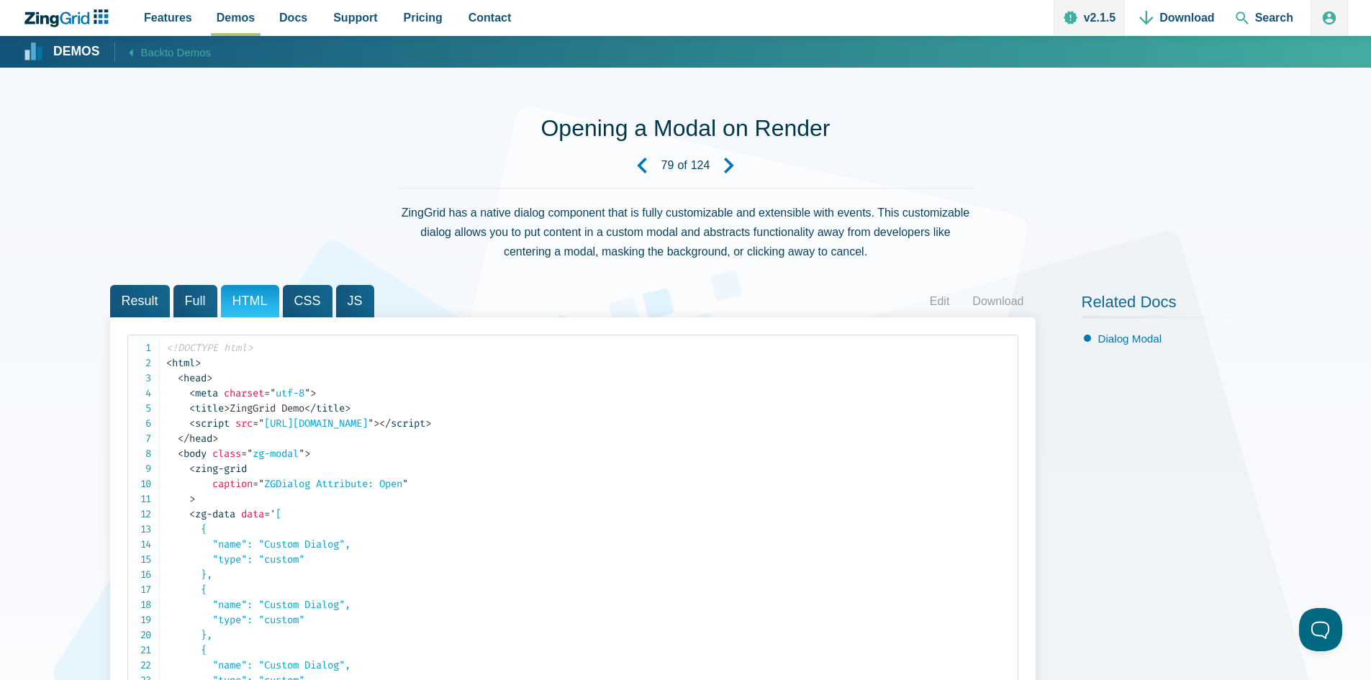
click at [68, 16] on icon "ZingChart Logo. Click to return to the homepage" at bounding box center [66, 18] width 93 height 18
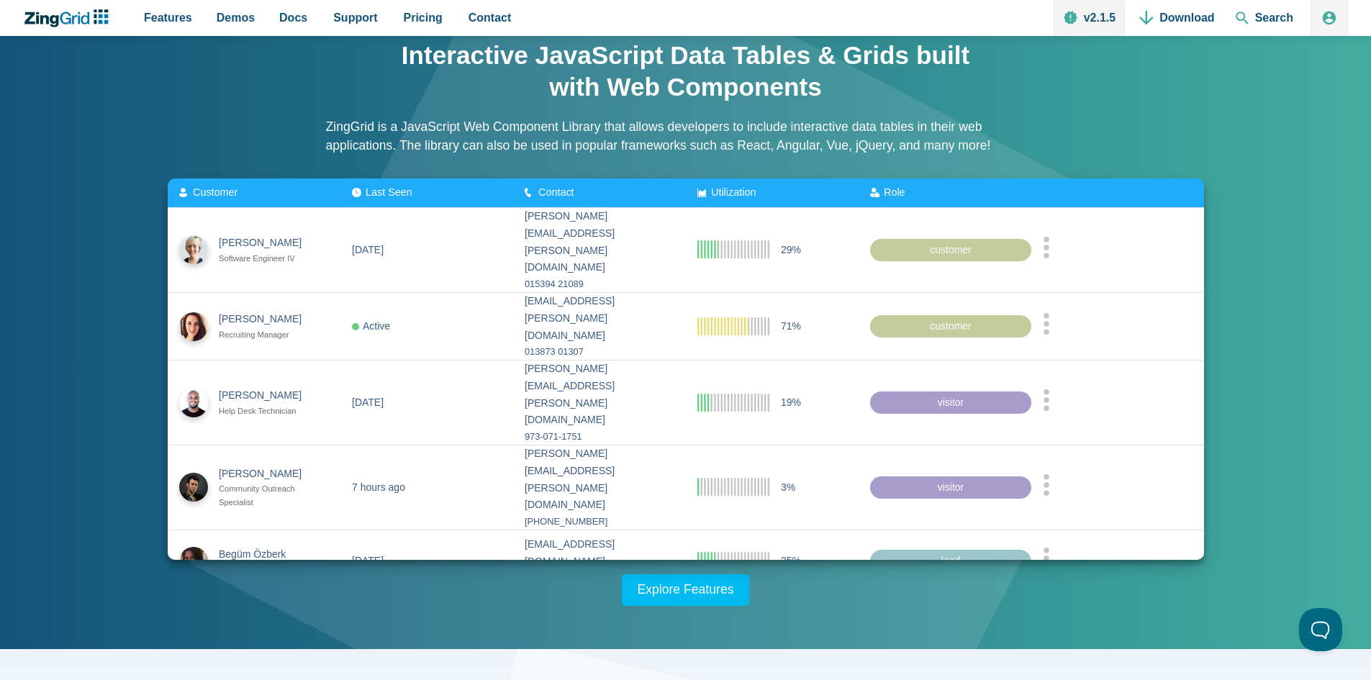
scroll to position [53, 0]
